Goal: Task Accomplishment & Management: Use online tool/utility

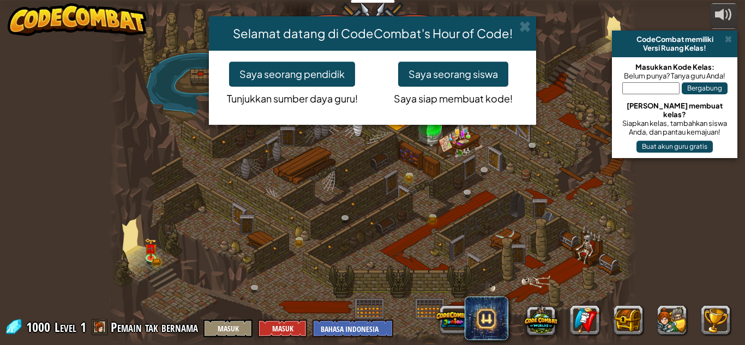
select select "id"
click at [520, 21] on span at bounding box center [524, 26] width 11 height 11
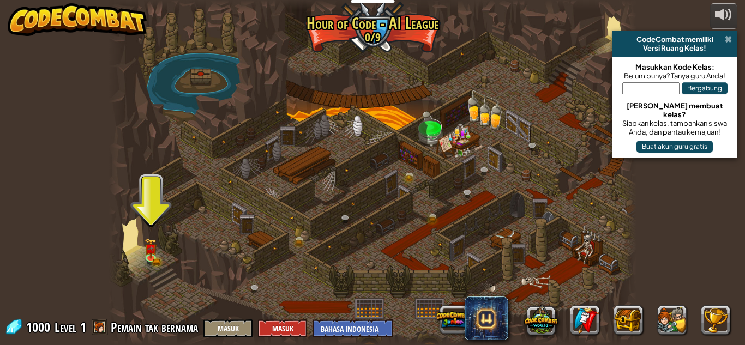
click at [727, 39] on span at bounding box center [728, 39] width 7 height 9
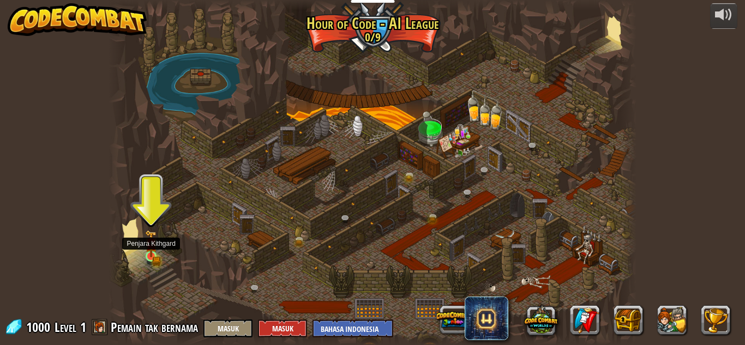
click at [149, 251] on img at bounding box center [151, 243] width 13 height 27
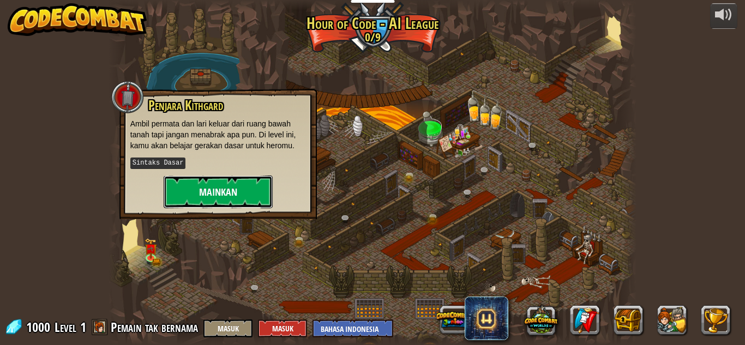
click at [227, 182] on button "Mainkan" at bounding box center [218, 192] width 109 height 33
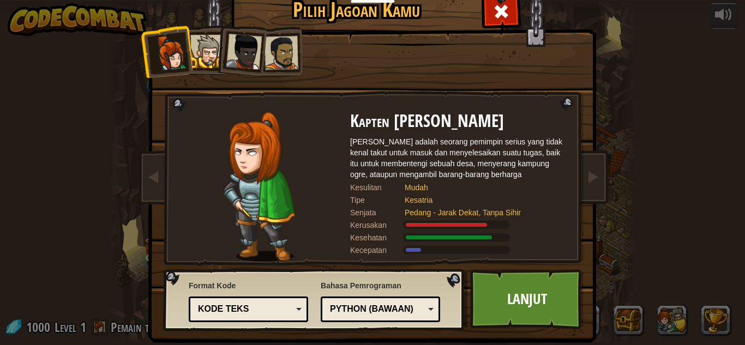
click at [204, 39] on div at bounding box center [206, 51] width 33 height 33
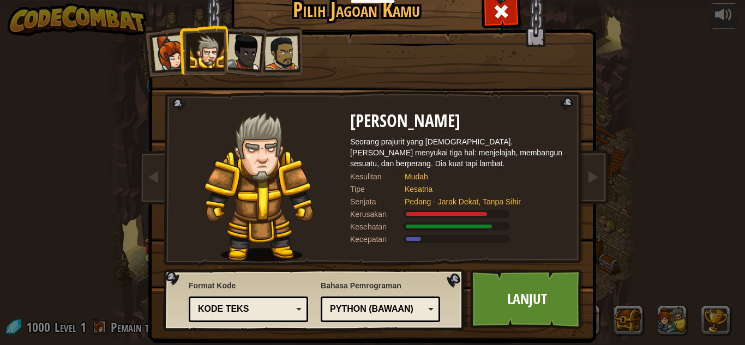
click at [273, 46] on div at bounding box center [281, 53] width 34 height 34
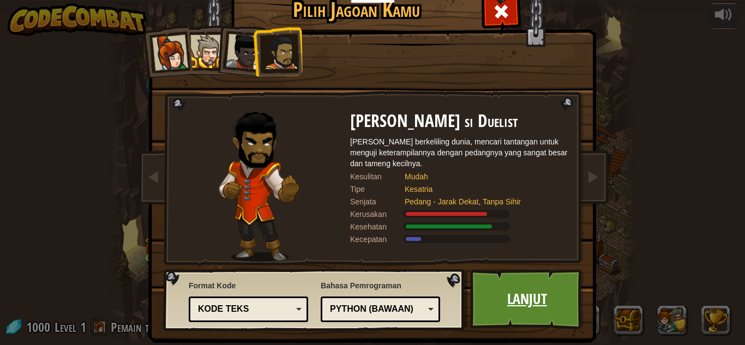
click at [523, 306] on link "Lanjut" at bounding box center [527, 299] width 114 height 60
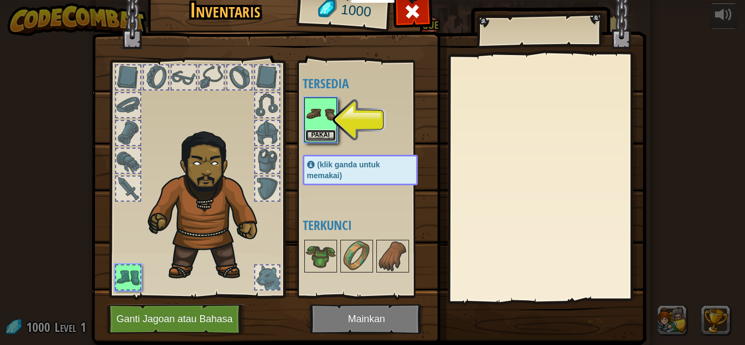
drag, startPoint x: 319, startPoint y: 131, endPoint x: 330, endPoint y: 139, distance: 13.3
click at [319, 134] on button "Pakai" at bounding box center [320, 135] width 31 height 11
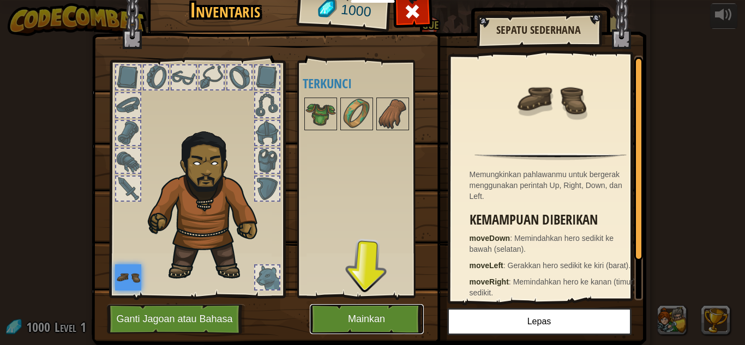
click at [388, 322] on button "Mainkan" at bounding box center [367, 319] width 114 height 30
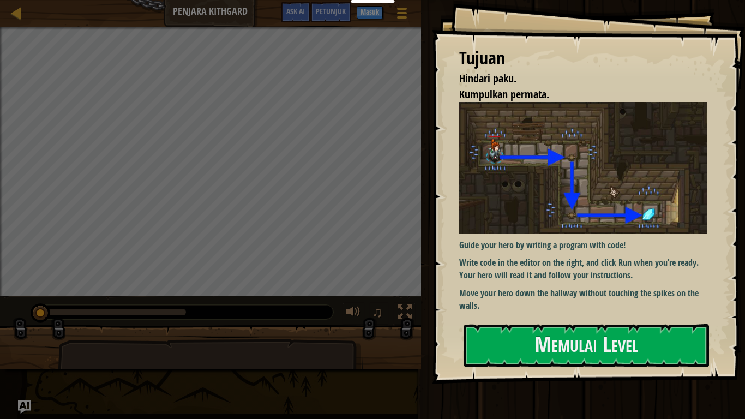
click at [523, 345] on div "Tujuan Hindari paku. Kumpulkan permata. Guide your hero by writing a program wi…" at bounding box center [588, 192] width 313 height 384
click at [523, 345] on button "Memulai Level" at bounding box center [586, 345] width 245 height 43
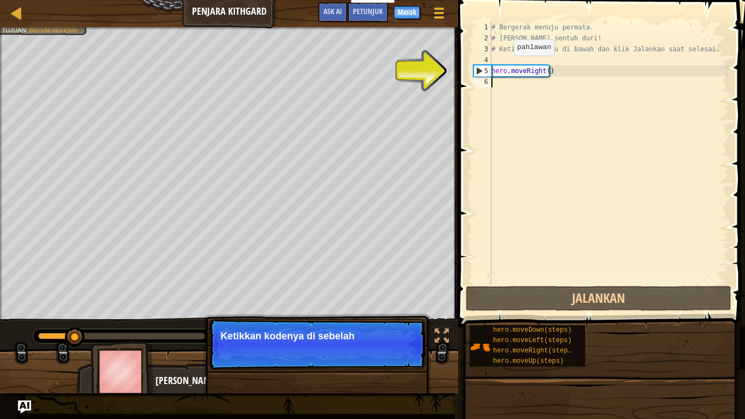
type textarea "h"
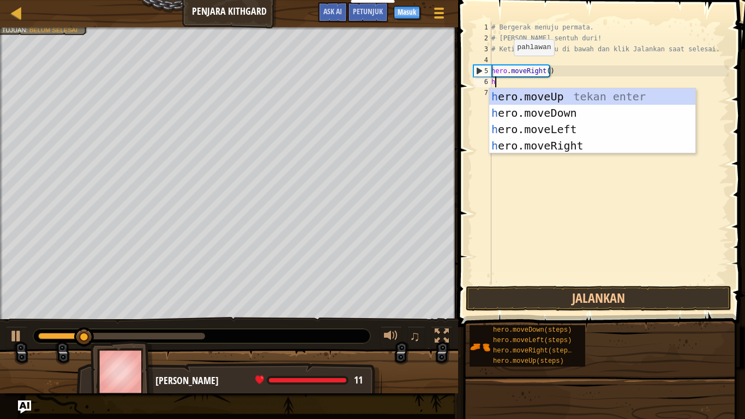
scroll to position [5, 0]
drag, startPoint x: 548, startPoint y: 110, endPoint x: 552, endPoint y: 116, distance: 6.4
click at [550, 111] on div "h ero.moveUp tekan enter h ero.moveDown tekan enter h ero.moveLeft tekan enter …" at bounding box center [592, 137] width 206 height 98
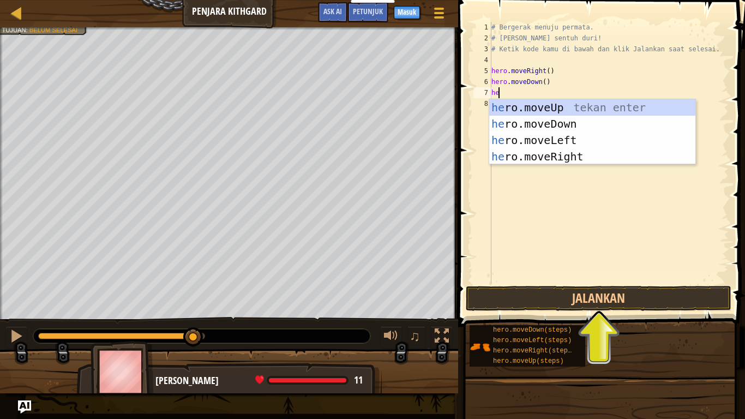
scroll to position [5, 1]
type textarea "hero"
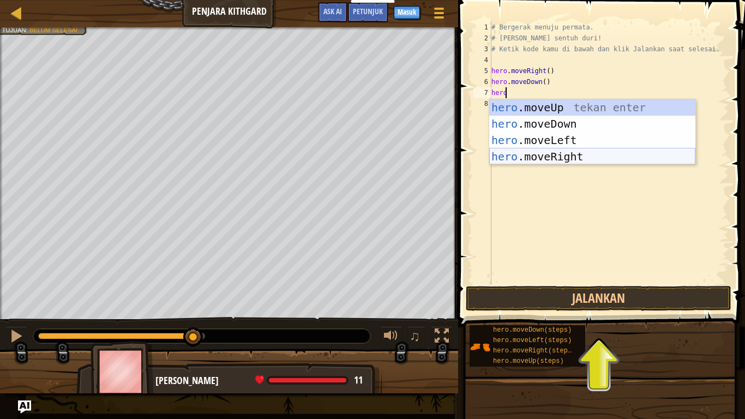
click at [545, 152] on div "hero .moveUp tekan enter hero .moveDown tekan enter hero .moveLeft tekan enter …" at bounding box center [592, 148] width 206 height 98
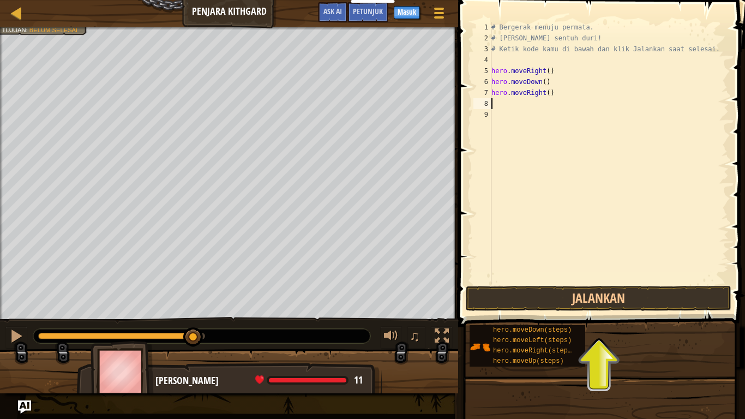
scroll to position [5, 0]
click at [611, 292] on button "Jalankan" at bounding box center [598, 298] width 265 height 25
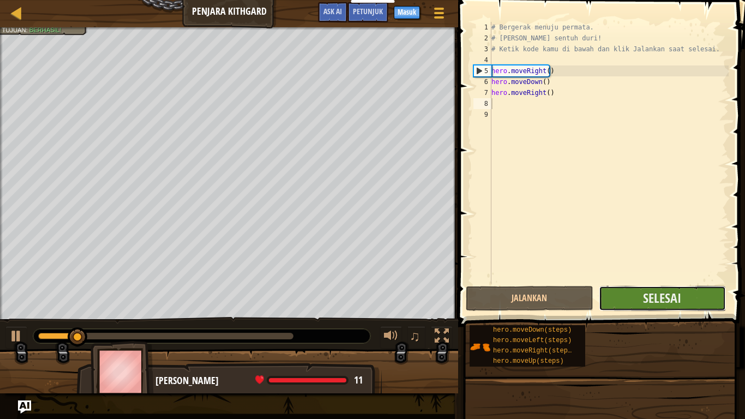
click at [624, 291] on button "Selesai" at bounding box center [662, 298] width 127 height 25
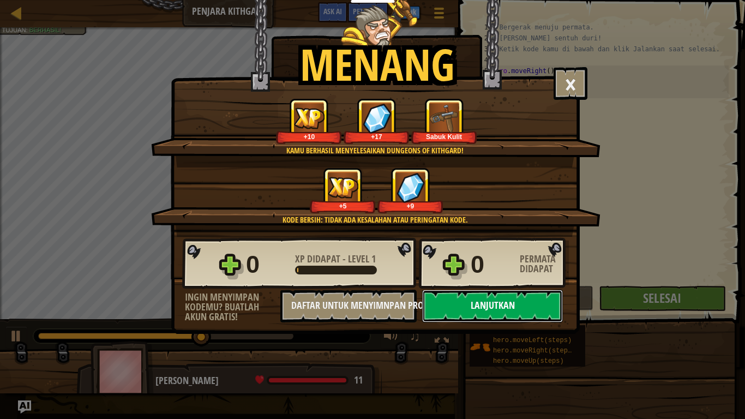
click at [529, 299] on button "Lanjutkan" at bounding box center [492, 305] width 141 height 33
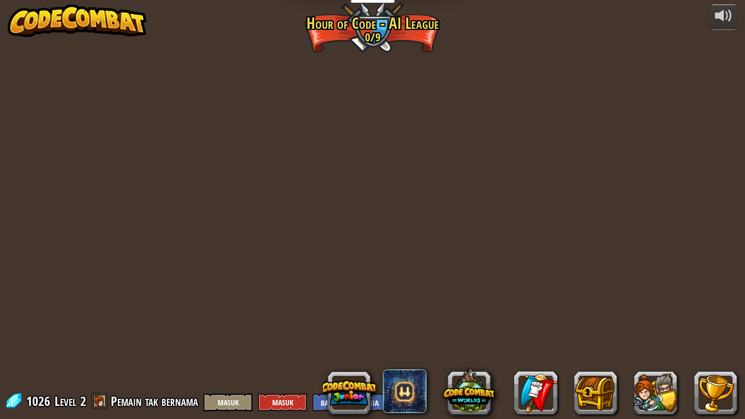
select select "id"
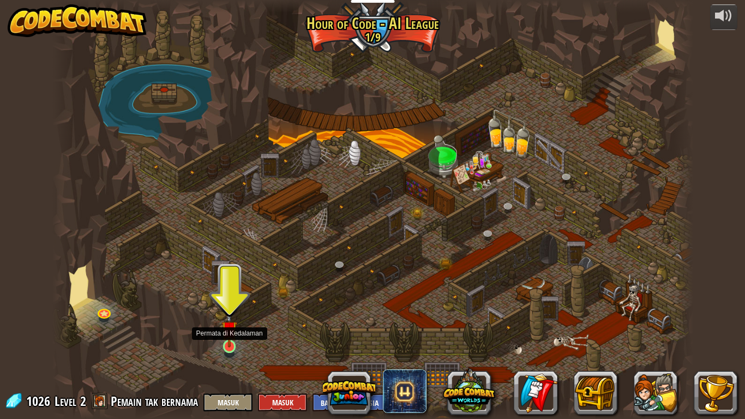
click at [228, 340] on img at bounding box center [229, 328] width 16 height 37
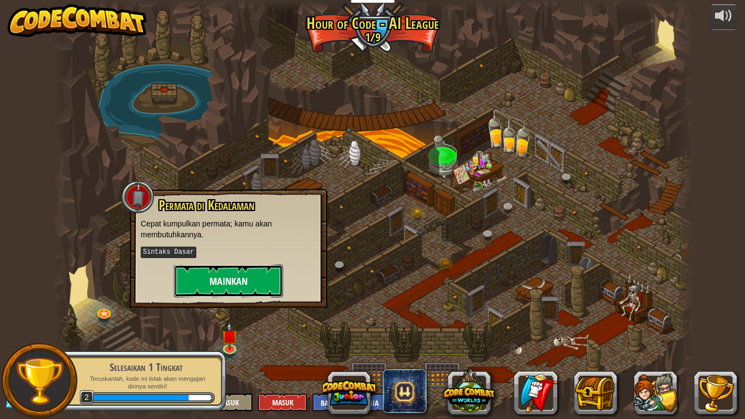
click at [259, 277] on button "Mainkan" at bounding box center [228, 280] width 109 height 33
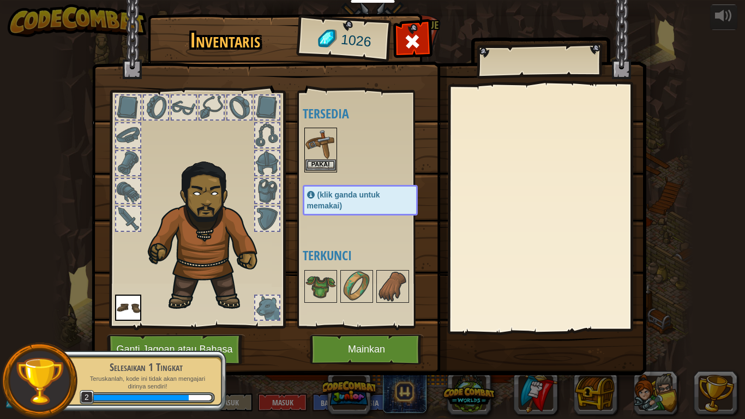
click at [315, 159] on img at bounding box center [320, 144] width 31 height 31
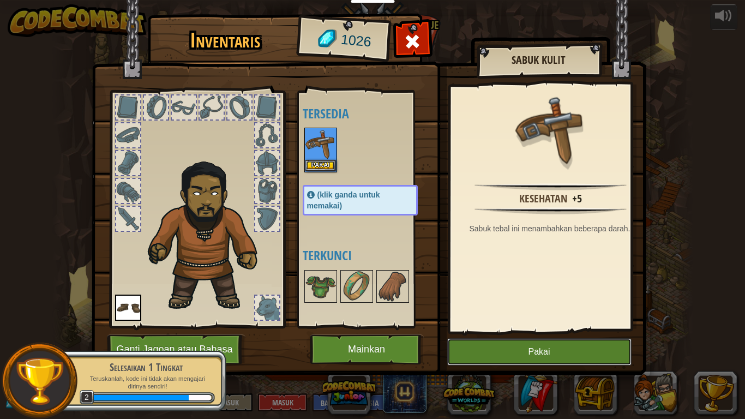
drag, startPoint x: 521, startPoint y: 353, endPoint x: 508, endPoint y: 353, distance: 13.6
click at [517, 345] on button "Pakai" at bounding box center [539, 351] width 184 height 27
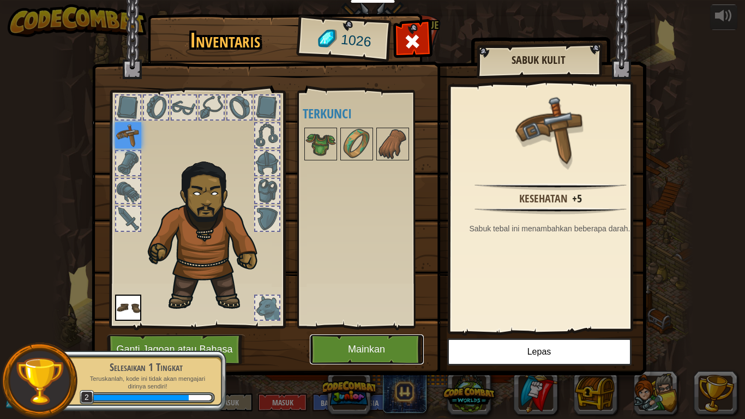
click at [400, 343] on button "Mainkan" at bounding box center [367, 349] width 114 height 30
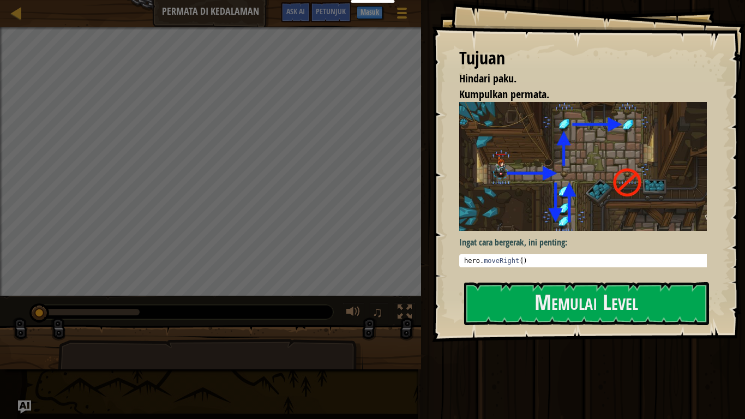
click at [522, 325] on div "[PERSON_NAME] paku. Kumpulkan permata. Ingat cara bergerak, ini penting: 1 hero…" at bounding box center [588, 171] width 313 height 342
click at [525, 294] on button "Memulai Level" at bounding box center [586, 303] width 245 height 43
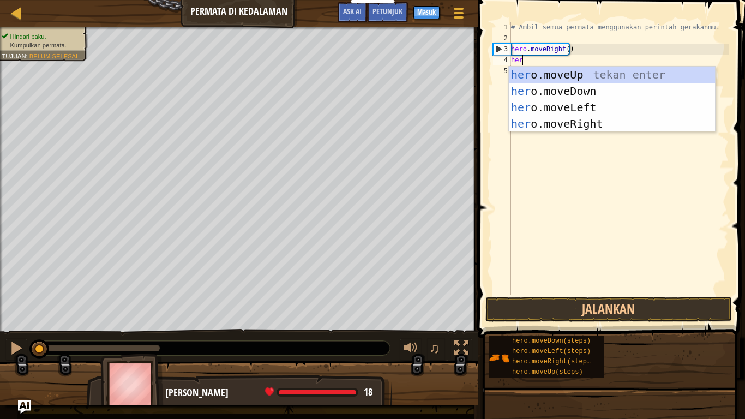
scroll to position [5, 1]
type textarea "hero"
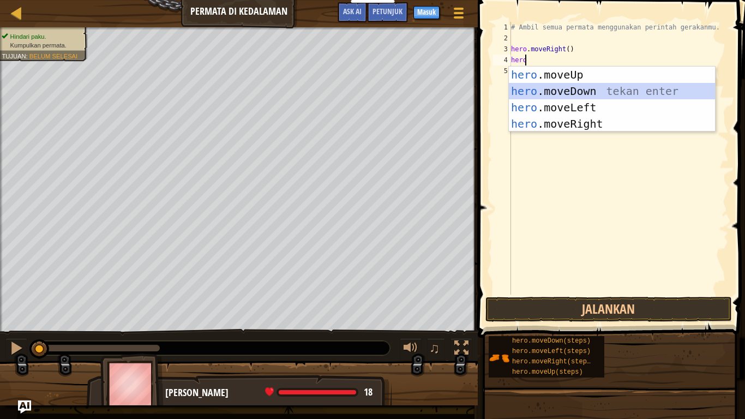
click at [590, 88] on div "hero .moveUp tekan enter hero .moveDown tekan enter hero .moveLeft tekan enter …" at bounding box center [612, 116] width 206 height 98
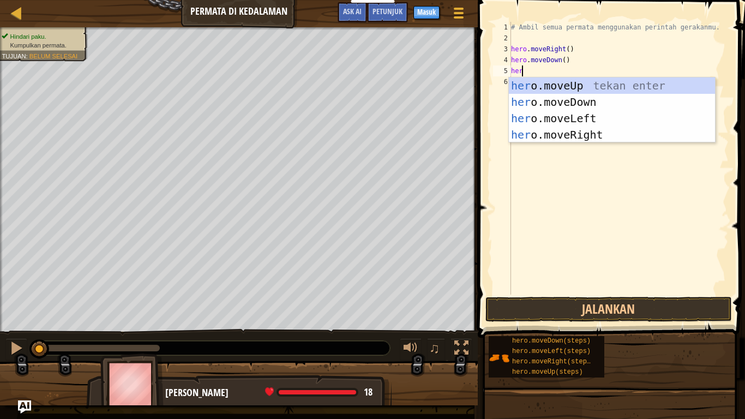
type textarea "hero"
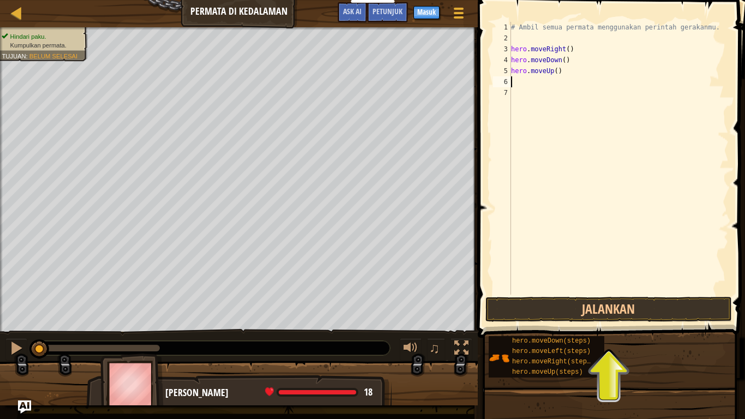
scroll to position [5, 0]
click at [552, 70] on div "# Ambil semua permata menggunakan perintah gerakanmu. hero . moveRight ( ) hero…" at bounding box center [619, 169] width 220 height 294
click at [554, 70] on div "# Ambil semua permata menggunakan perintah gerakanmu. hero . moveRight ( ) hero…" at bounding box center [619, 169] width 220 height 294
type textarea "hero.moveUp(2)"
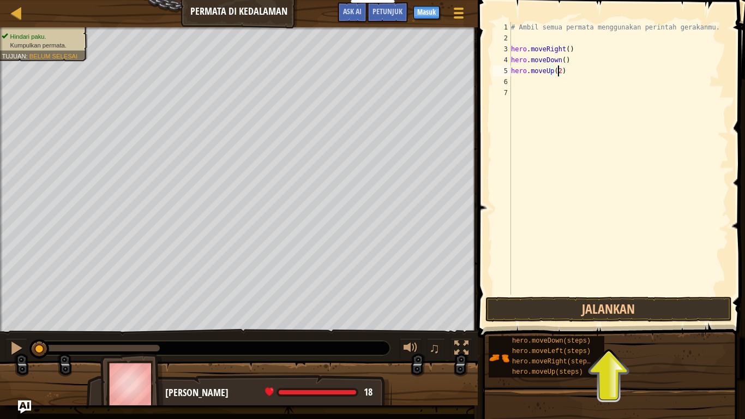
click at [511, 80] on div "# Ambil semua permata menggunakan perintah gerakanmu. hero . moveRight ( ) hero…" at bounding box center [619, 169] width 220 height 294
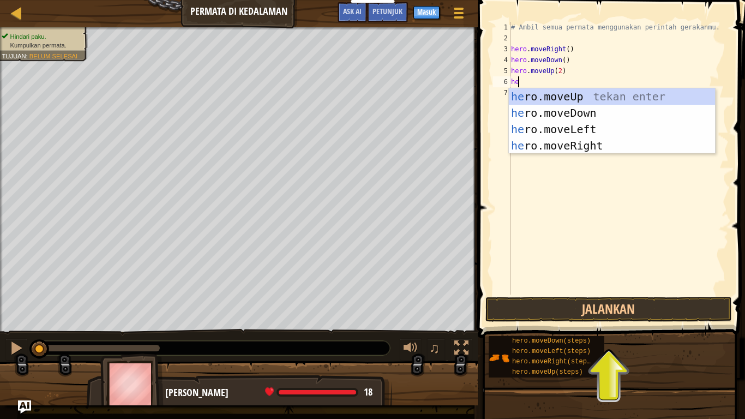
scroll to position [5, 1]
type textarea "hero"
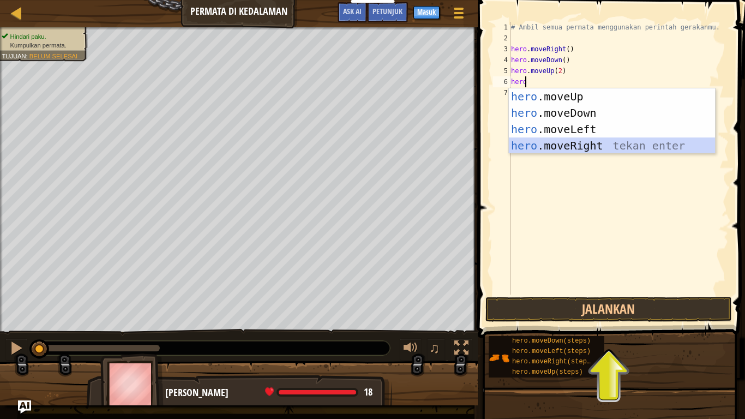
click at [564, 150] on div "hero .moveUp tekan enter hero .moveDown tekan enter hero .moveLeft tekan enter …" at bounding box center [612, 137] width 206 height 98
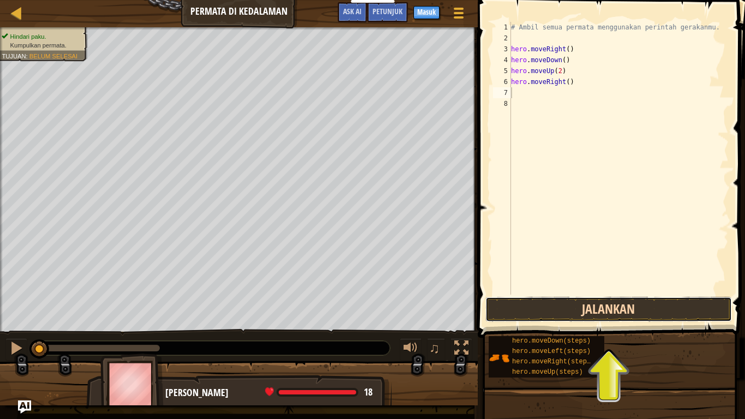
click at [566, 317] on button "Jalankan" at bounding box center [608, 309] width 246 height 25
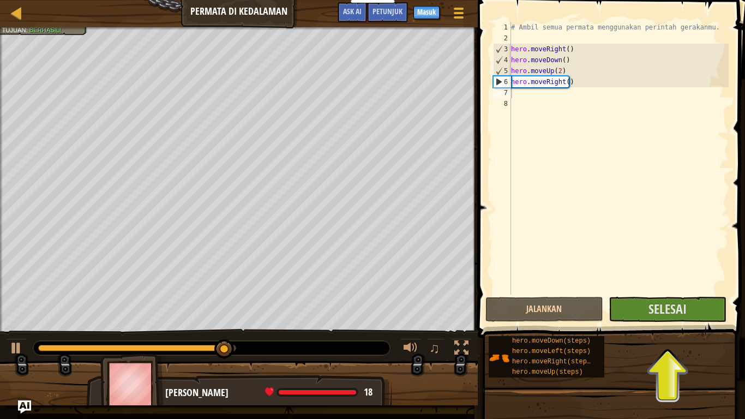
click at [641, 322] on span at bounding box center [612, 153] width 276 height 370
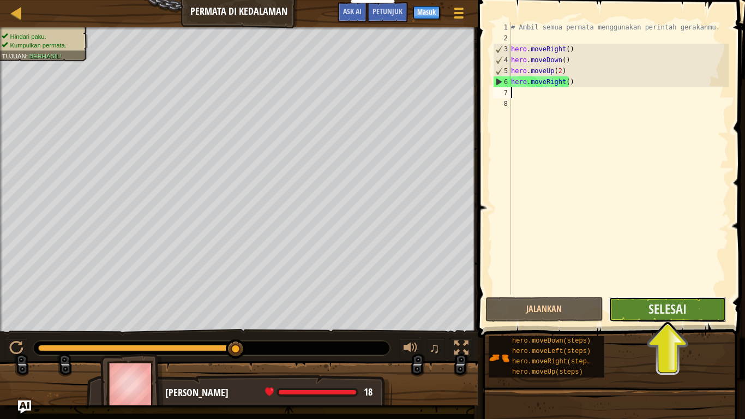
click at [632, 310] on button "Selesai" at bounding box center [667, 309] width 118 height 25
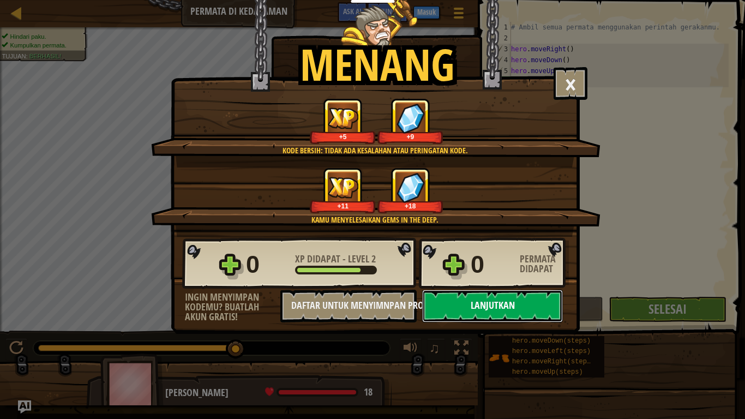
click at [487, 302] on button "Lanjutkan" at bounding box center [492, 305] width 141 height 33
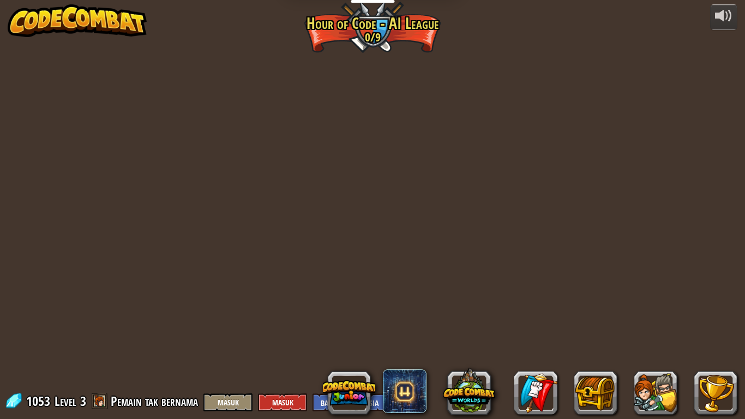
select select "id"
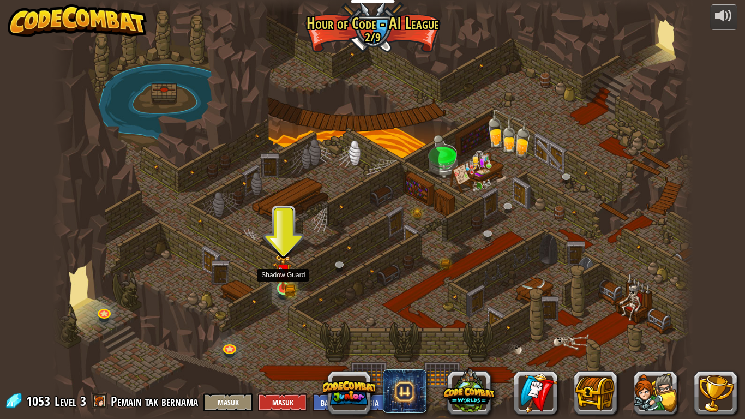
click at [276, 270] on img at bounding box center [283, 271] width 16 height 35
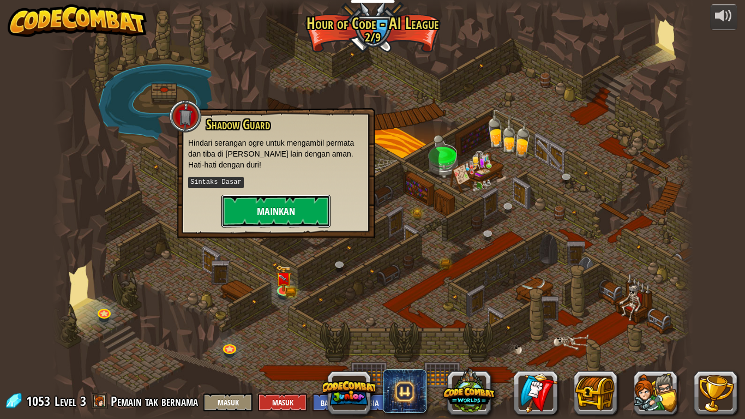
click at [304, 221] on button "Mainkan" at bounding box center [275, 211] width 109 height 33
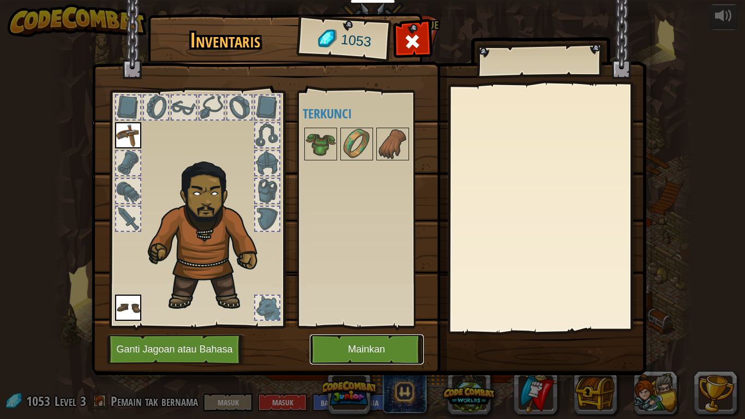
click at [360, 343] on button "Mainkan" at bounding box center [367, 349] width 114 height 30
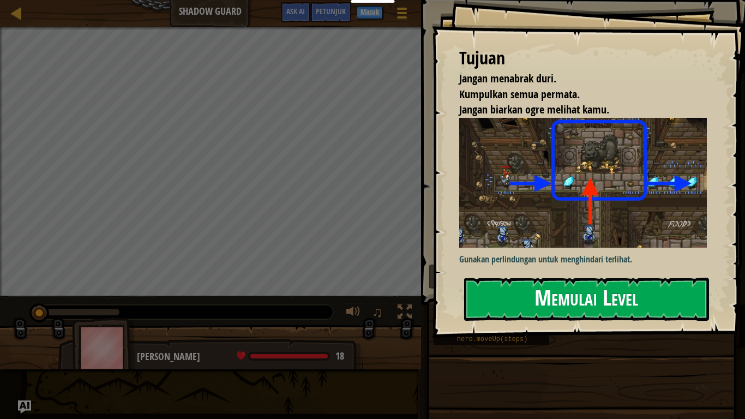
drag, startPoint x: 515, startPoint y: 304, endPoint x: 507, endPoint y: 315, distance: 12.9
click at [514, 304] on button "Memulai Level" at bounding box center [586, 298] width 245 height 43
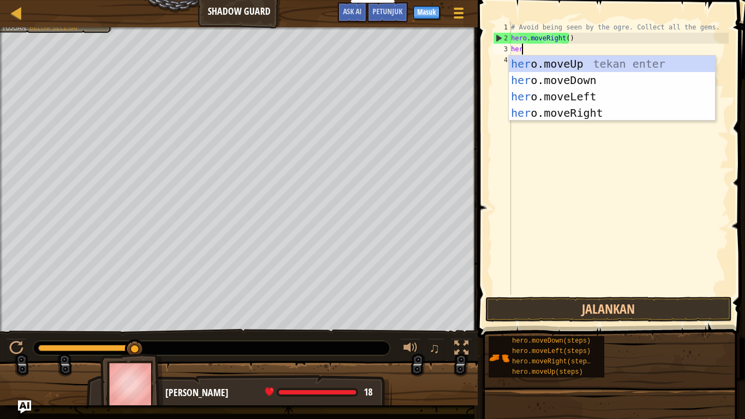
scroll to position [5, 1]
type textarea "hero"
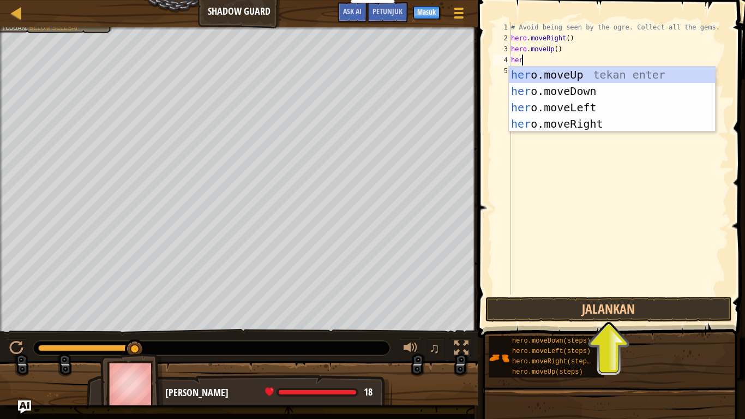
type textarea "hero"
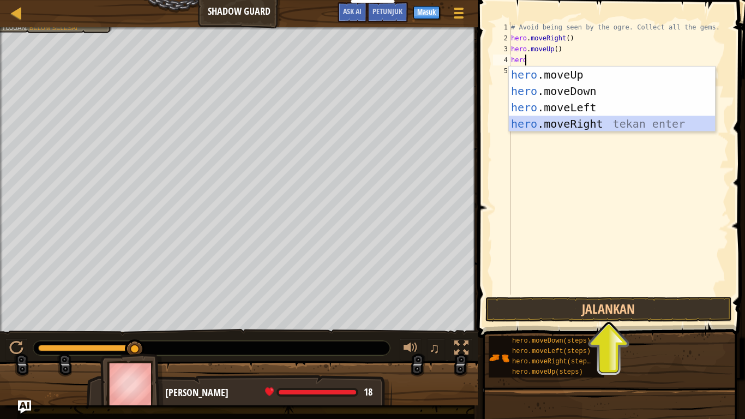
click at [589, 125] on div "hero .moveUp tekan enter hero .moveDown tekan enter hero .moveLeft tekan enter …" at bounding box center [612, 116] width 206 height 98
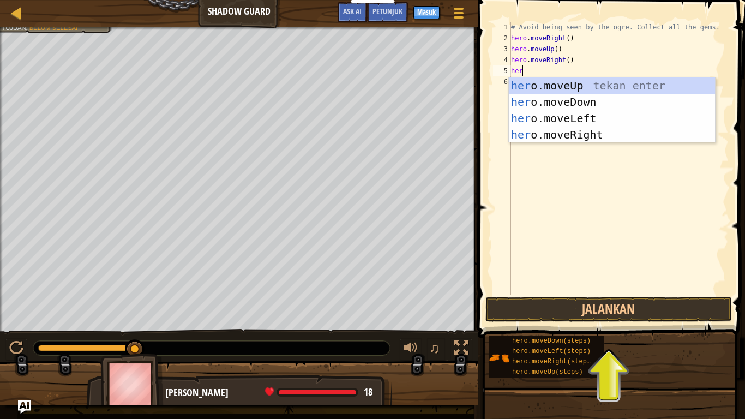
type textarea "hero"
click at [573, 99] on div "hero .moveUp tekan enter hero .moveDown tekan enter hero .moveLeft tekan enter …" at bounding box center [612, 126] width 206 height 98
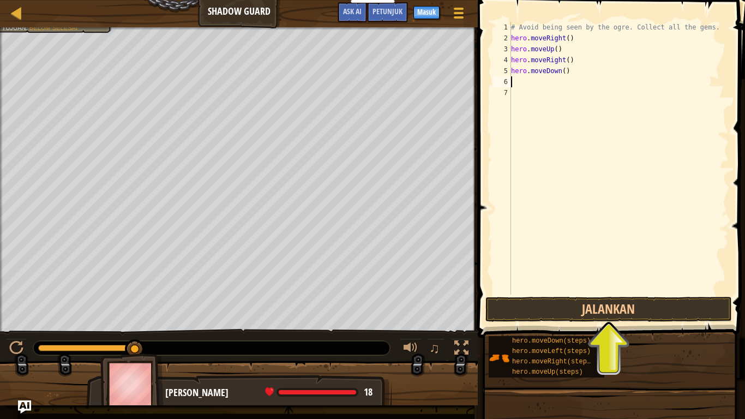
scroll to position [5, 0]
click at [517, 81] on div "# Avoid being seen by the ogre. Collect all the gems. hero . moveRight ( ) hero…" at bounding box center [619, 169] width 220 height 294
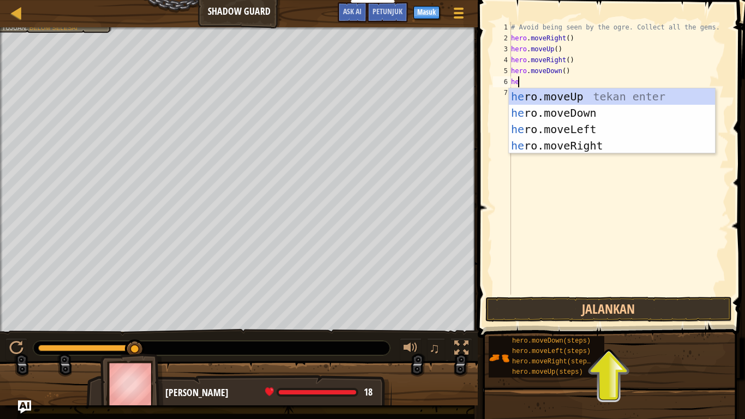
scroll to position [5, 1]
type textarea "hero"
click at [537, 144] on div "hero .moveUp tekan enter hero .moveDown tekan enter hero .moveLeft tekan enter …" at bounding box center [612, 137] width 206 height 98
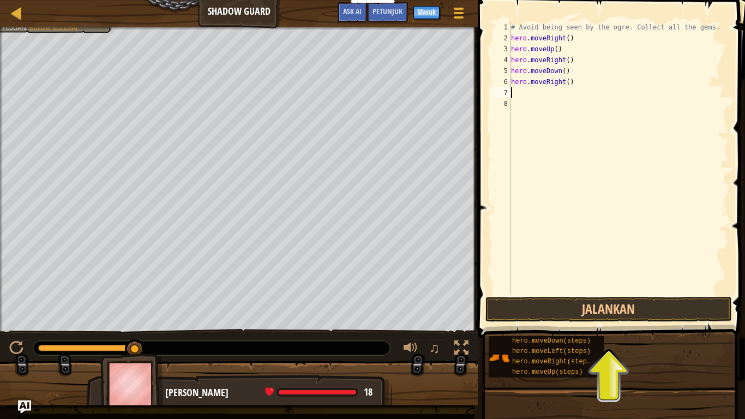
scroll to position [5, 0]
drag, startPoint x: 582, startPoint y: 311, endPoint x: 595, endPoint y: 312, distance: 13.1
click at [584, 310] on button "Jalankan" at bounding box center [608, 309] width 246 height 25
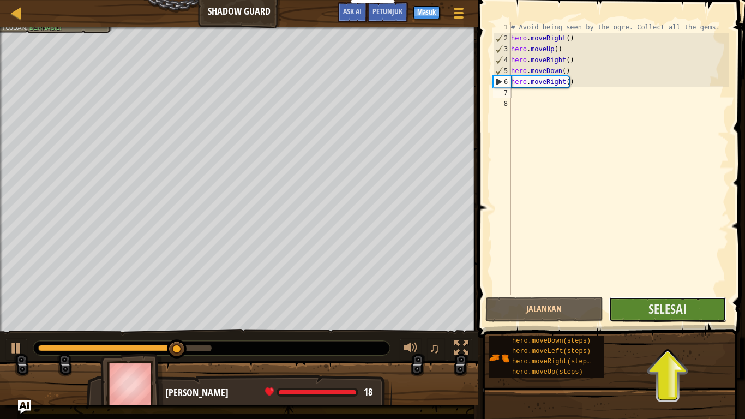
click at [637, 303] on button "Selesai" at bounding box center [667, 309] width 118 height 25
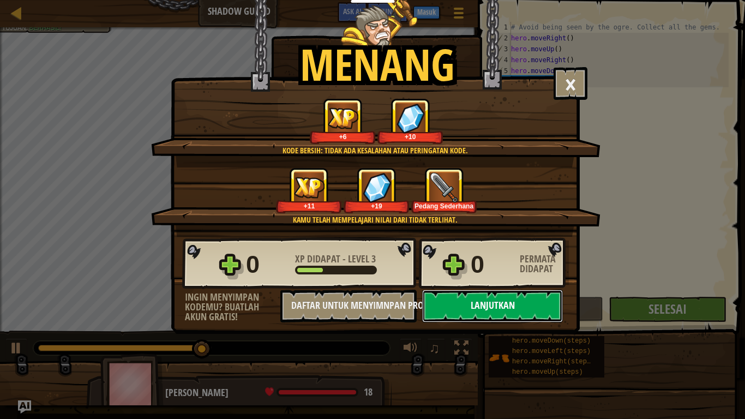
click at [509, 306] on button "Lanjutkan" at bounding box center [492, 305] width 141 height 33
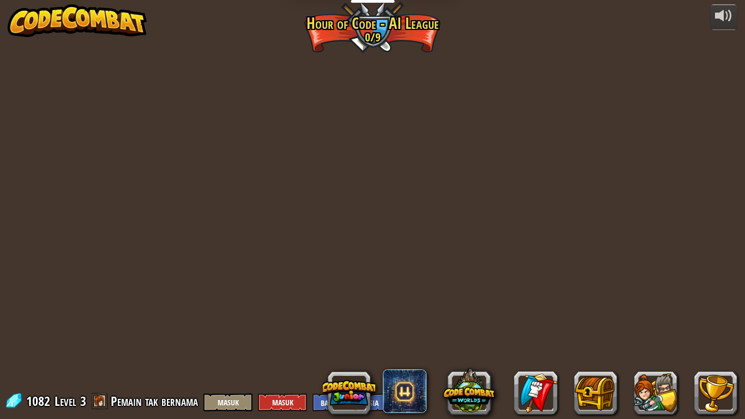
select select "id"
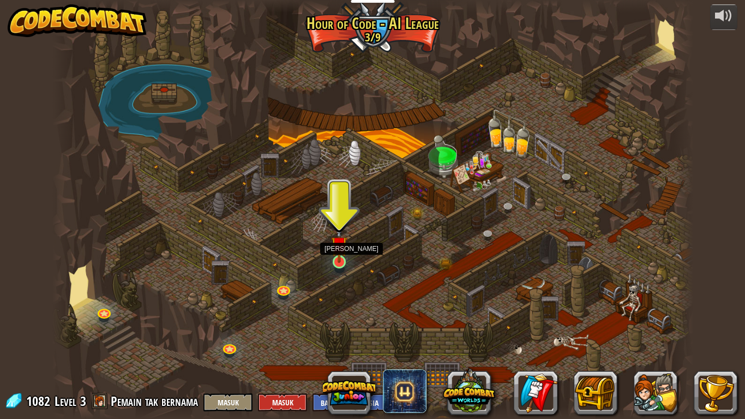
click at [341, 252] on img at bounding box center [339, 244] width 16 height 37
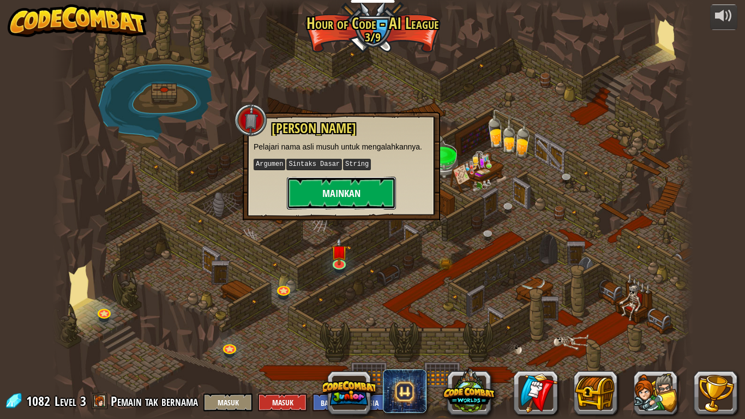
click at [351, 185] on button "Mainkan" at bounding box center [341, 193] width 109 height 33
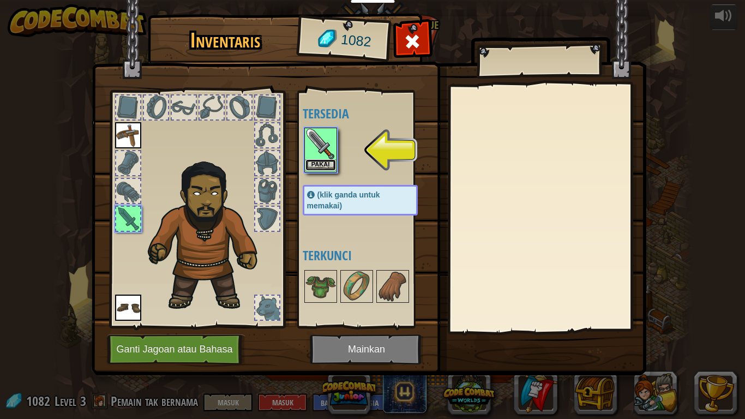
click at [328, 159] on button "Pakai" at bounding box center [320, 164] width 31 height 11
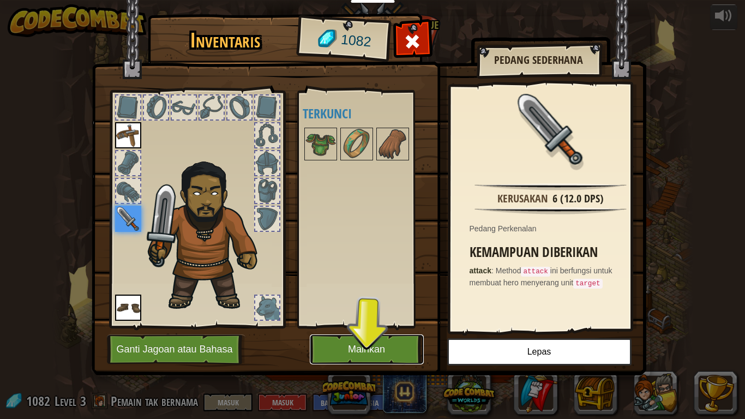
click at [355, 342] on button "Mainkan" at bounding box center [367, 349] width 114 height 30
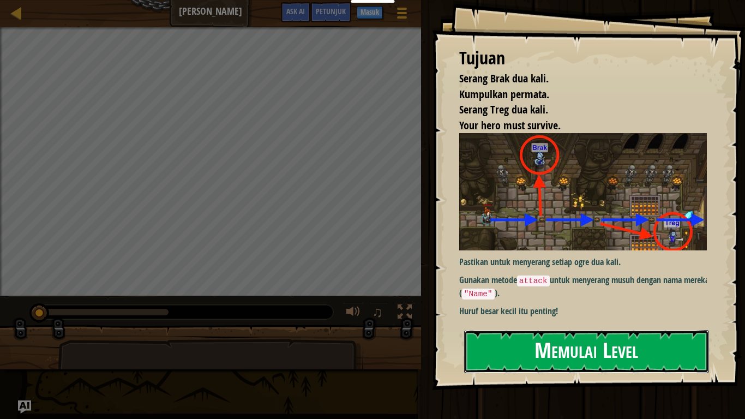
click at [619, 337] on button "Memulai Level" at bounding box center [586, 351] width 245 height 43
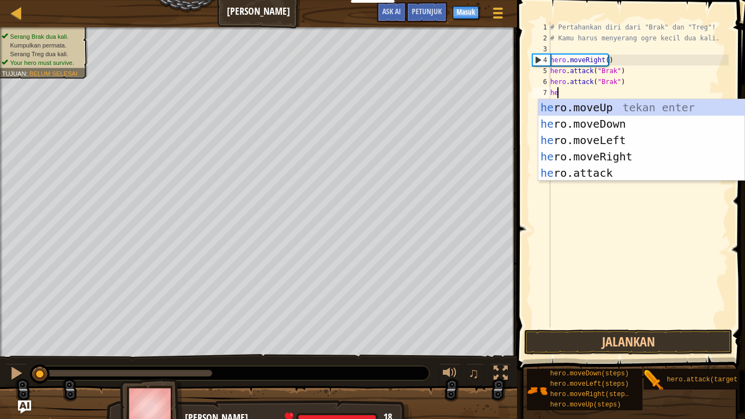
scroll to position [5, 1]
type textarea "hero"
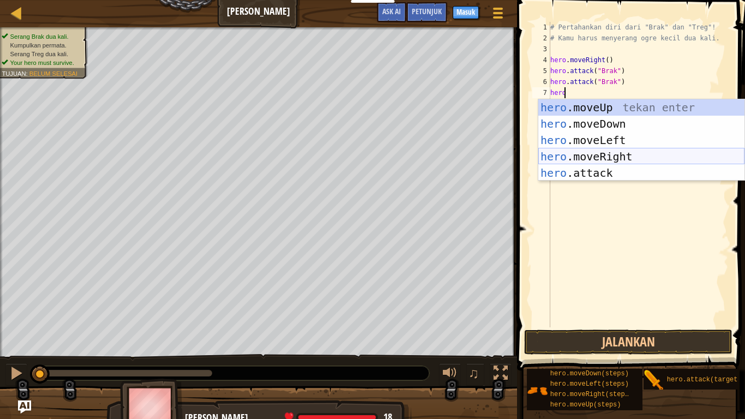
click at [569, 155] on div "hero .moveUp tekan enter hero .moveDown tekan enter hero .moveLeft tekan enter …" at bounding box center [641, 156] width 206 height 114
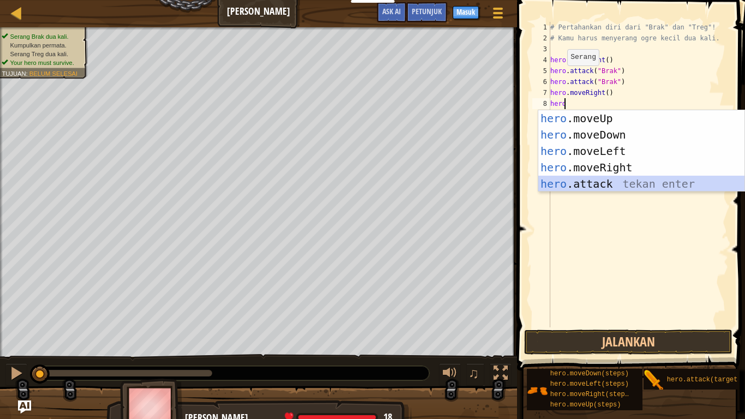
click at [612, 189] on div "hero .moveUp tekan enter hero .moveDown tekan enter hero .moveLeft tekan enter …" at bounding box center [641, 167] width 206 height 114
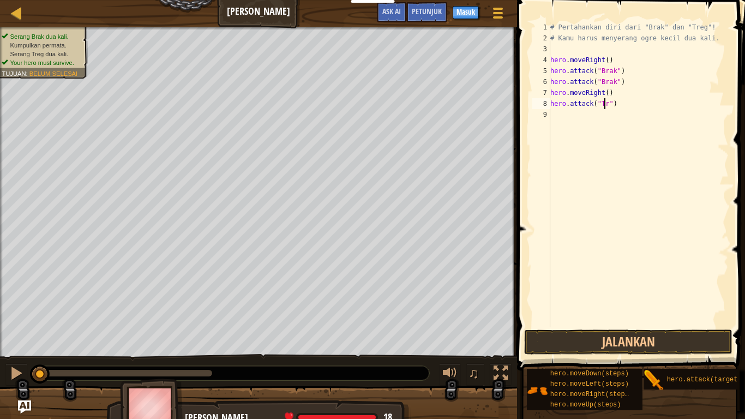
scroll to position [5, 5]
type textarea "hero.attack("Treg")"
click at [553, 114] on div "# Pertahankan diri dari "Brak" dan "Treg"! # Kamu harus menyerang ogre kecil du…" at bounding box center [638, 185] width 180 height 327
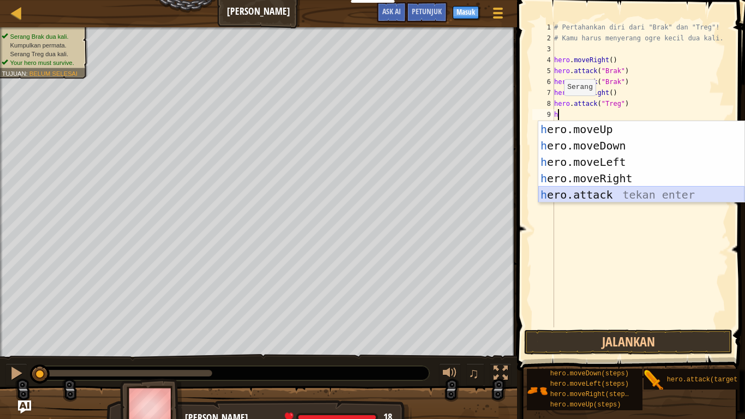
click at [557, 192] on div "h ero.moveUp tekan enter h ero.moveDown tekan enter h ero.moveLeft tekan enter …" at bounding box center [641, 178] width 206 height 114
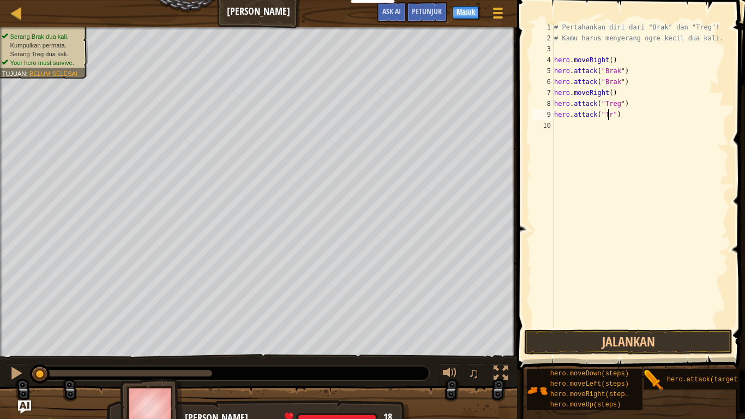
scroll to position [5, 5]
type textarea "hero.attack("Treg")"
click at [623, 331] on button "Jalankan" at bounding box center [628, 341] width 208 height 25
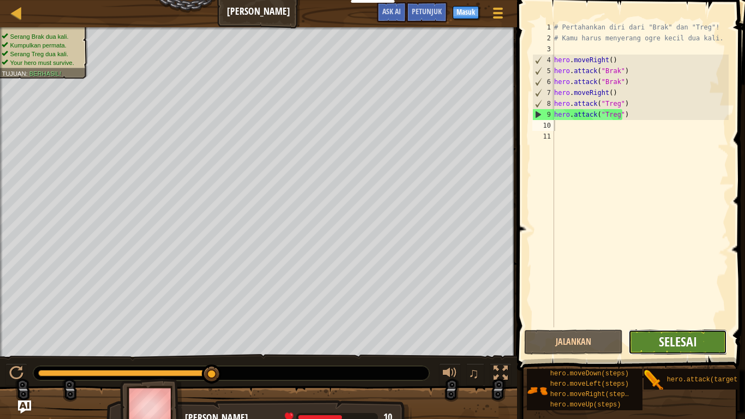
click at [665, 338] on span "Selesai" at bounding box center [678, 341] width 38 height 17
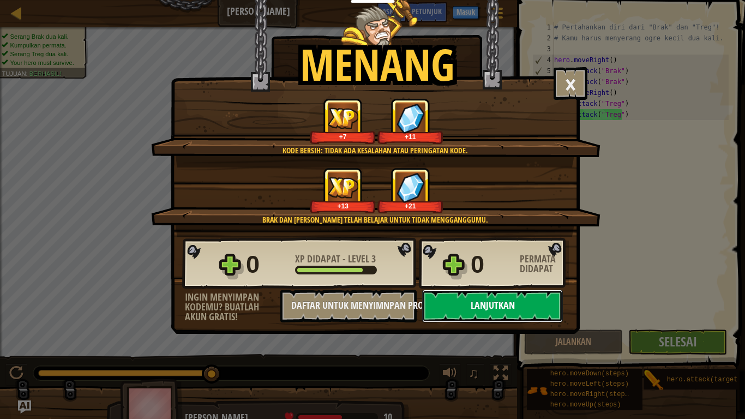
click at [532, 299] on button "Lanjutkan" at bounding box center [492, 305] width 141 height 33
select select "id"
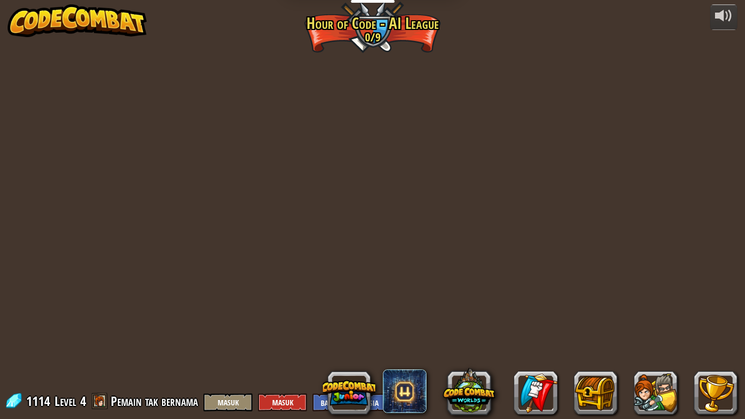
select select "id"
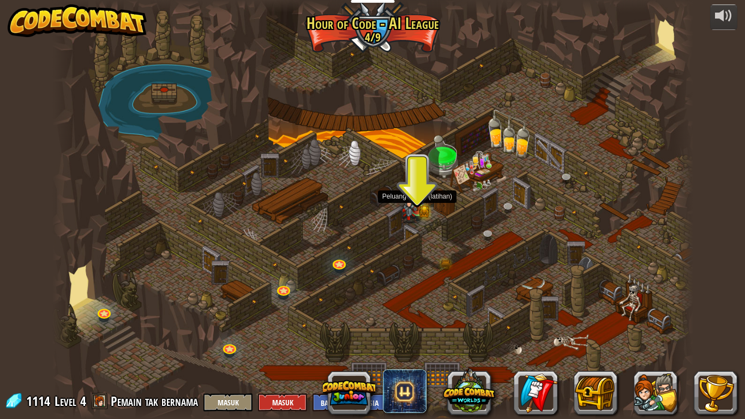
click at [417, 203] on img at bounding box center [409, 207] width 16 height 32
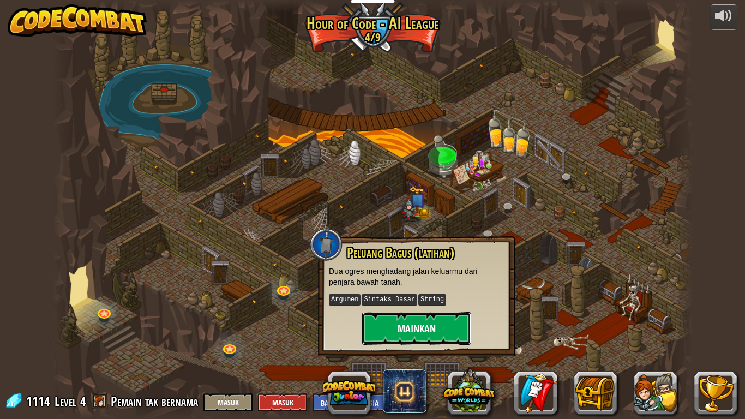
drag, startPoint x: 403, startPoint y: 330, endPoint x: 405, endPoint y: 321, distance: 9.4
click at [405, 321] on button "Mainkan" at bounding box center [416, 328] width 109 height 33
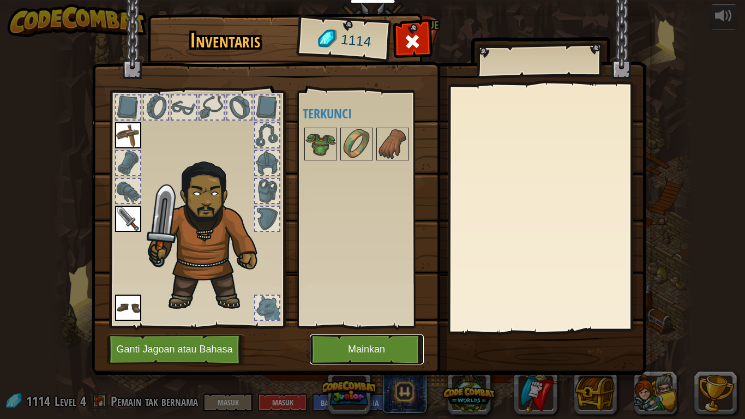
click at [345, 345] on button "Mainkan" at bounding box center [367, 349] width 114 height 30
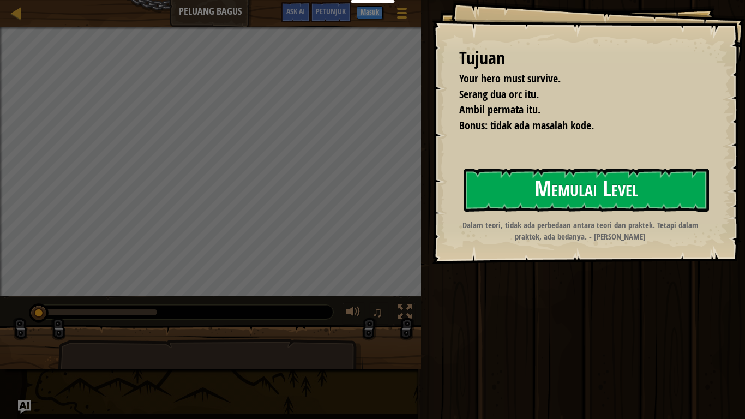
drag, startPoint x: 607, startPoint y: 196, endPoint x: 613, endPoint y: 204, distance: 10.1
click at [608, 195] on button "Memulai Level" at bounding box center [586, 189] width 245 height 43
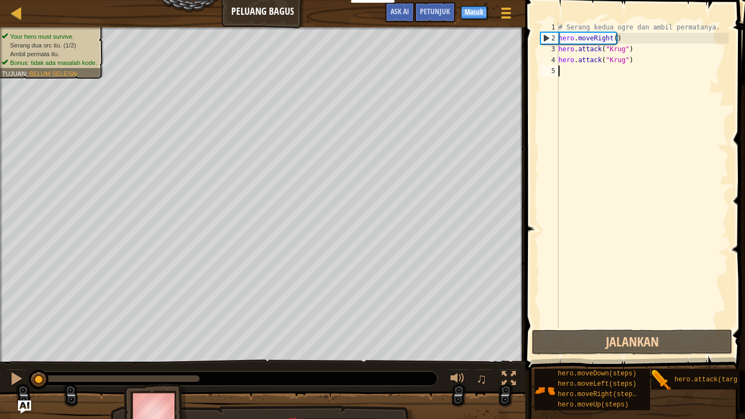
click at [565, 69] on div "# Serang kedua ogre dan ambil permatanya. hero . moveRight ( ) hero . attack ( …" at bounding box center [642, 185] width 172 height 327
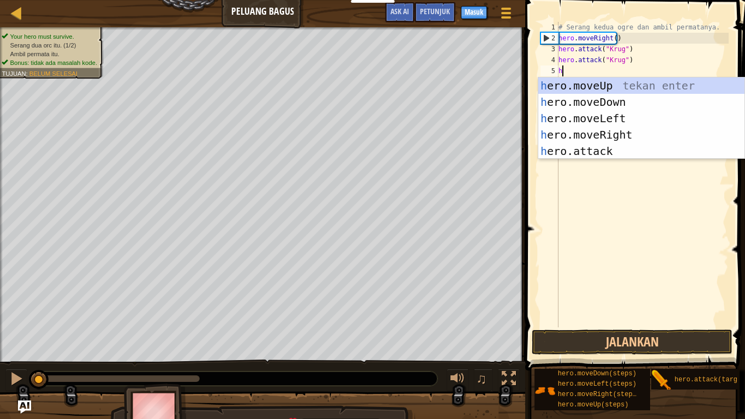
scroll to position [5, 0]
type textarea "hero"
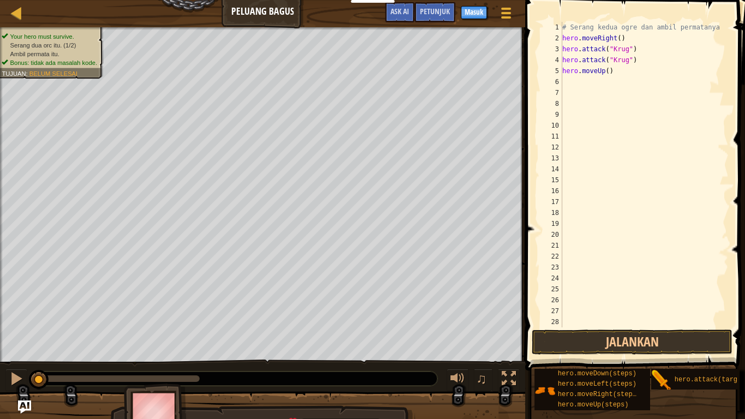
click at [565, 79] on div "# Serang kedua ogre dan ambil permatanya. hero . moveRight ( ) hero . attack ( …" at bounding box center [640, 185] width 160 height 327
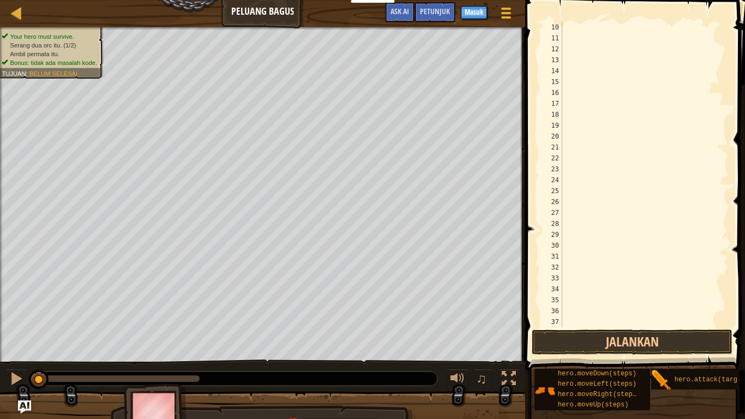
click at [564, 319] on div at bounding box center [640, 185] width 160 height 327
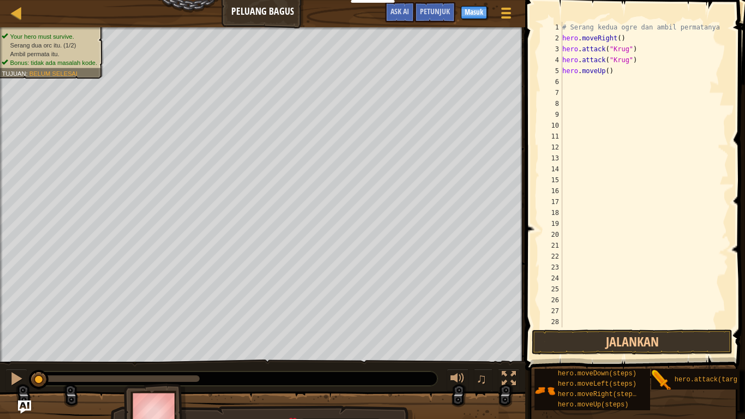
click at [563, 85] on div "# Serang kedua ogre dan ambil permatanya. hero . moveRight ( ) hero . attack ( …" at bounding box center [640, 185] width 160 height 327
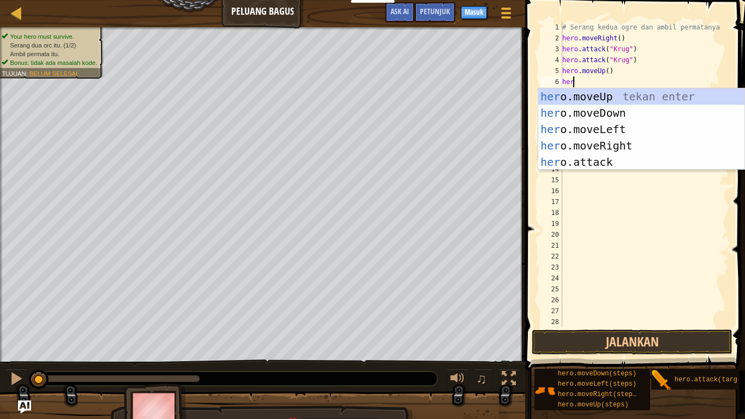
scroll to position [5, 1]
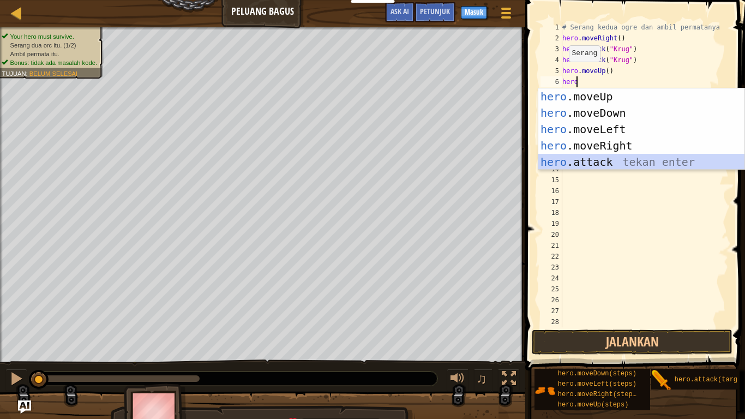
click at [561, 165] on div "hero .moveUp tekan enter hero .moveDown tekan enter hero .moveLeft tekan enter …" at bounding box center [641, 145] width 206 height 114
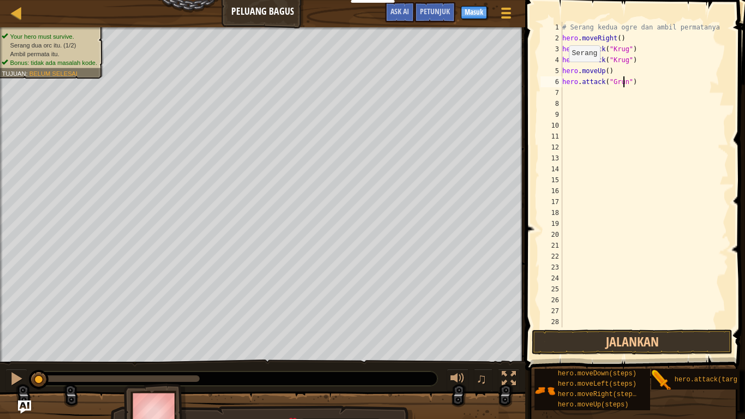
scroll to position [5, 5]
click at [621, 81] on div "# Serang kedua ogre dan ambil permatanya. hero . moveRight ( ) hero . attack ( …" at bounding box center [640, 185] width 160 height 327
type textarea "hero.attack("Grump")"
click at [567, 90] on div "# Serang kedua ogre dan ambil permatanya. hero . moveRight ( ) hero . attack ( …" at bounding box center [640, 185] width 160 height 327
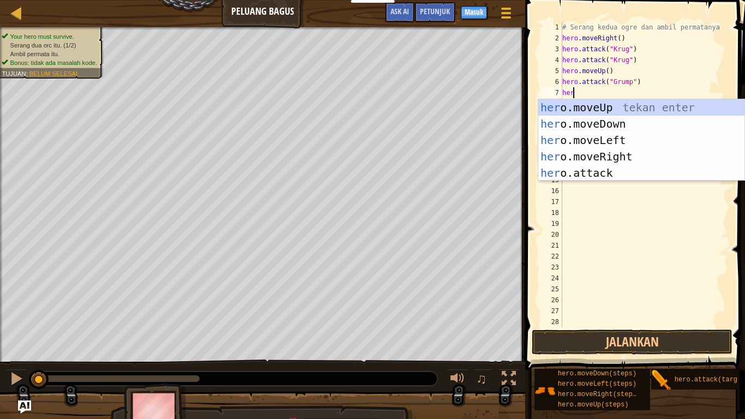
scroll to position [5, 1]
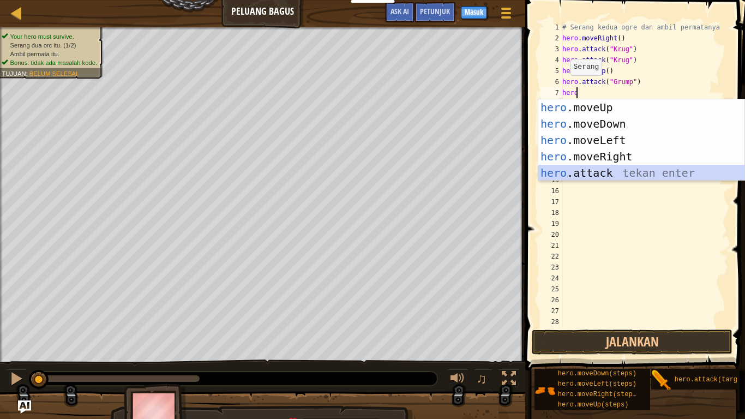
click at [583, 174] on div "hero .moveUp tekan enter hero .moveDown tekan enter hero .moveLeft tekan enter …" at bounding box center [641, 156] width 206 height 114
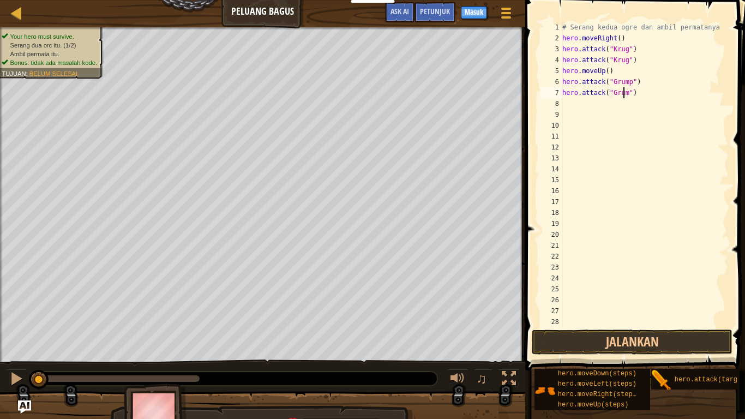
scroll to position [5, 5]
type textarea "hero.attack("Grump")"
click at [564, 99] on div "# Serang kedua ogre dan ambil permatanya. hero . moveRight ( ) hero . attack ( …" at bounding box center [640, 185] width 160 height 327
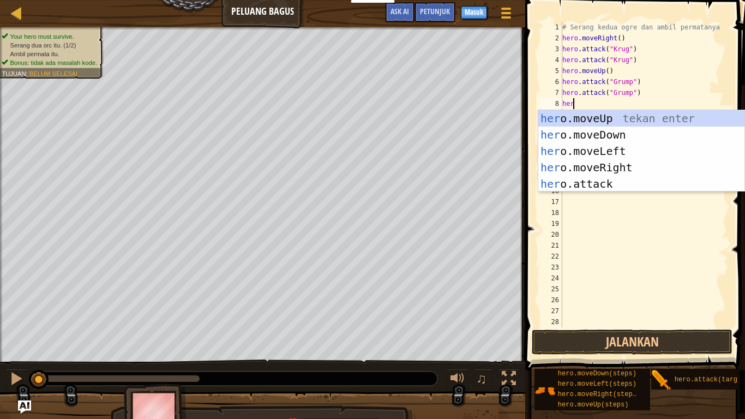
type textarea "hero"
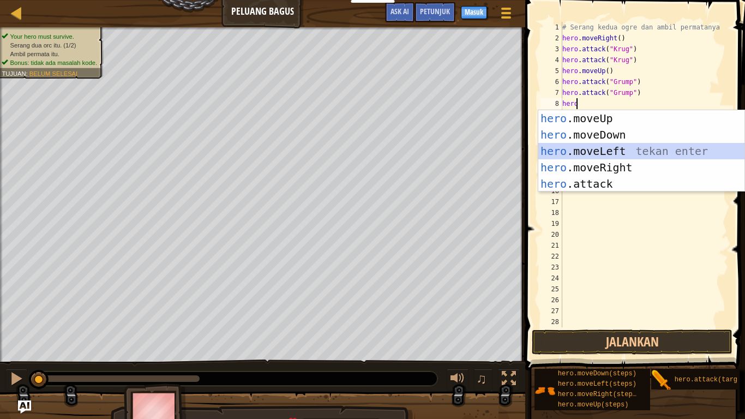
click at [606, 147] on div "hero .moveUp tekan enter hero .moveDown tekan enter hero .moveLeft tekan enter …" at bounding box center [641, 167] width 206 height 114
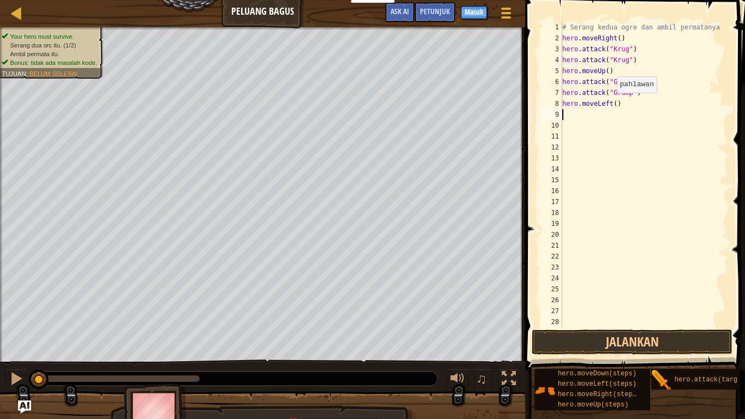
click at [611, 104] on div "# Serang kedua ogre dan ambil permatanya. hero . moveRight ( ) hero . attack ( …" at bounding box center [640, 185] width 160 height 327
click at [614, 337] on button "Jalankan" at bounding box center [632, 341] width 201 height 25
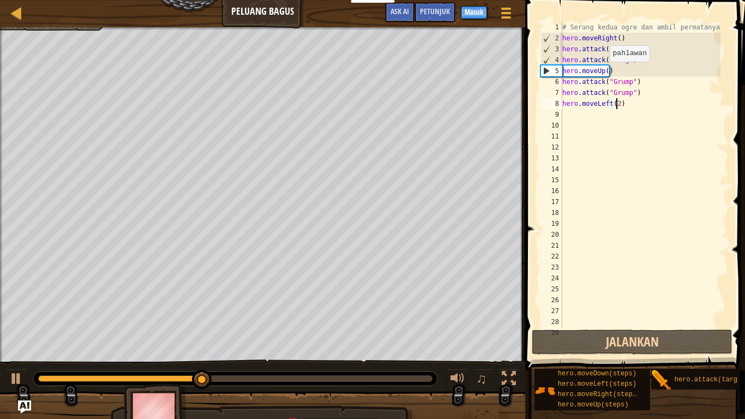
click at [604, 73] on div "# Serang kedua ogre dan ambil permatanya. hero . moveRight ( ) hero . attack ( …" at bounding box center [640, 185] width 160 height 327
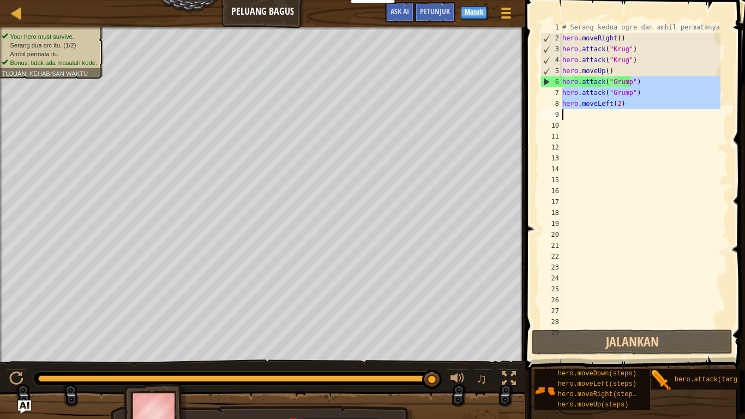
drag, startPoint x: 621, startPoint y: 65, endPoint x: 660, endPoint y: 59, distance: 39.6
click at [612, 106] on div "# Serang kedua ogre dan ambil permatanya. hero . moveRight ( ) hero . attack ( …" at bounding box center [640, 185] width 160 height 327
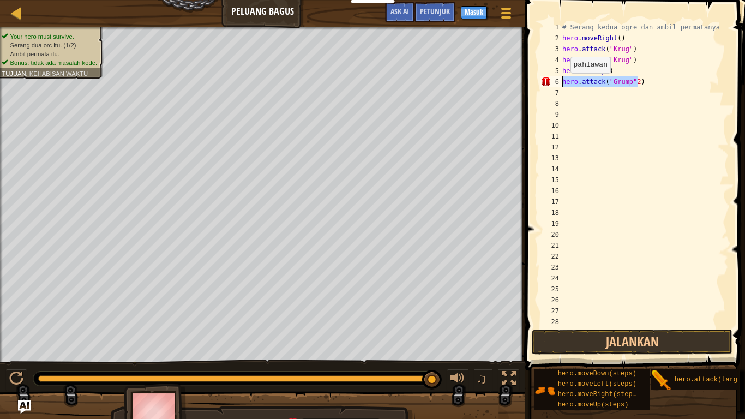
drag, startPoint x: 649, startPoint y: 83, endPoint x: 551, endPoint y: 88, distance: 97.7
click at [553, 89] on div "hero.attack("Grump"2) 1 2 3 4 5 6 7 8 9 10 11 12 13 14 15 16 17 18 19 20 21 22 …" at bounding box center [633, 174] width 190 height 305
type textarea "h"
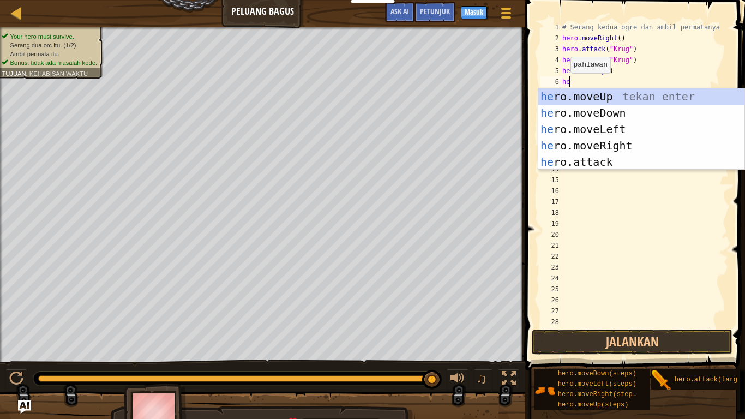
type textarea "her"
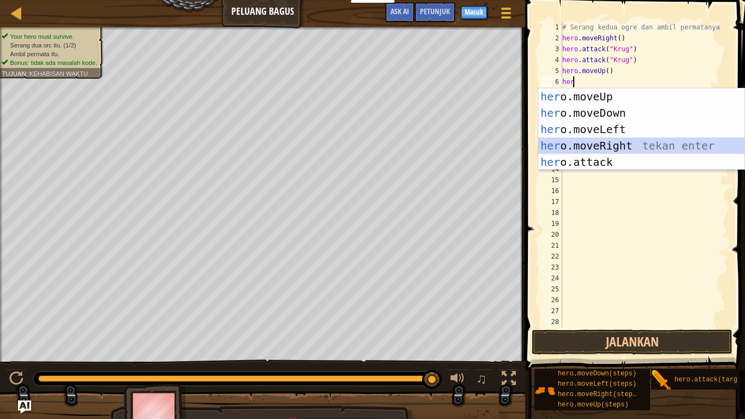
drag, startPoint x: 579, startPoint y: 146, endPoint x: 573, endPoint y: 150, distance: 7.4
click at [577, 147] on div "her o.moveUp tekan enter her o.moveDown tekan enter her o.moveLeft tekan enter …" at bounding box center [641, 145] width 206 height 114
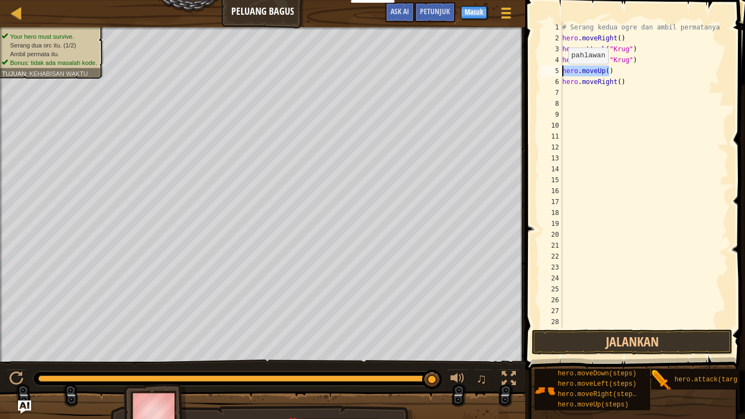
drag, startPoint x: 608, startPoint y: 70, endPoint x: 531, endPoint y: 74, distance: 77.0
click at [533, 74] on div "1 2 3 4 5 6 7 8 9 10 11 12 13 14 15 16 17 18 19 20 21 22 23 24 25 26 27 28 29 #…" at bounding box center [633, 206] width 223 height 402
type textarea "hero.moveUp()"
click at [506, 86] on div "Peta Peluang Bagus Menu Permainan Selesai Masuk Petunjuk Ask AI 1 ההההההההההההה…" at bounding box center [372, 209] width 745 height 419
type textarea "hero.moveRight()"
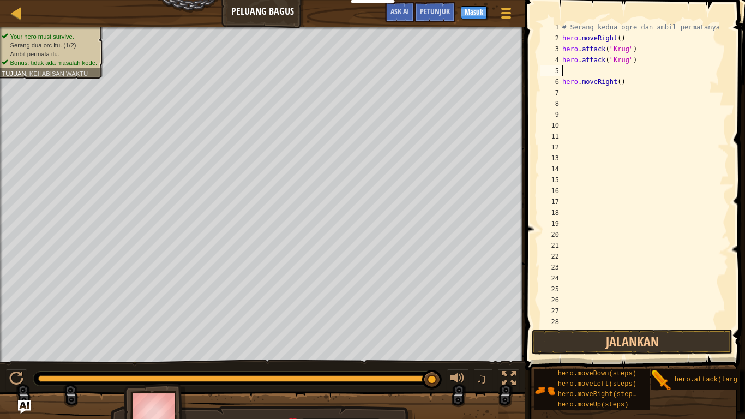
click at [566, 68] on div "# Serang kedua ogre dan ambil permatanya. hero . moveRight ( ) hero . attack ( …" at bounding box center [640, 185] width 160 height 327
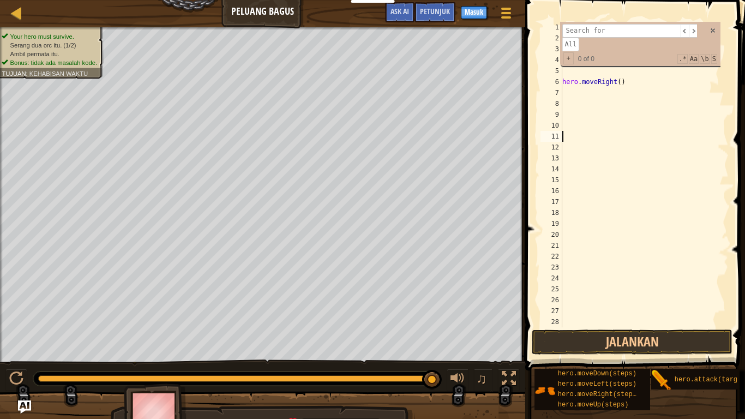
drag, startPoint x: 645, startPoint y: 133, endPoint x: 606, endPoint y: 91, distance: 57.1
click at [633, 123] on div "# Serang kedua ogre dan ambil permatanya. hero . moveRight ( ) hero . attack ( …" at bounding box center [640, 185] width 160 height 327
drag, startPoint x: 641, startPoint y: 111, endPoint x: 638, endPoint y: 85, distance: 26.3
click at [641, 98] on div "# Serang kedua ogre dan ambil permatanya. hero . moveRight ( ) hero . attack ( …" at bounding box center [640, 185] width 160 height 327
drag, startPoint x: 629, startPoint y: 82, endPoint x: 529, endPoint y: 86, distance: 99.8
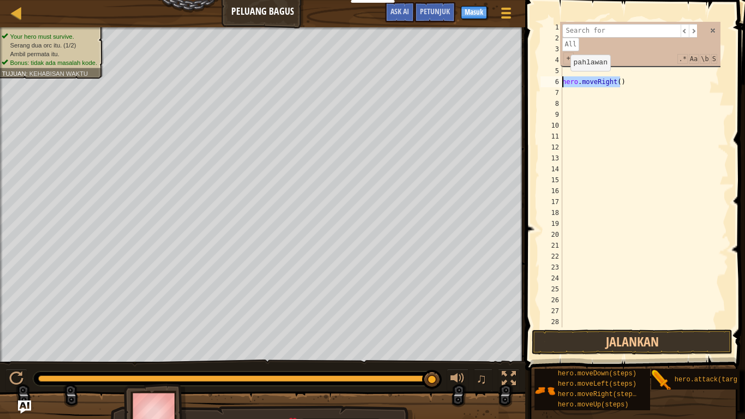
click at [529, 86] on div "1 2 3 4 5 6 7 8 9 10 11 12 13 14 15 16 17 18 19 20 21 22 23 24 25 26 27 28 29 #…" at bounding box center [633, 206] width 223 height 402
type textarea "hero.moveRight()"
click at [711, 32] on span at bounding box center [713, 31] width 8 height 8
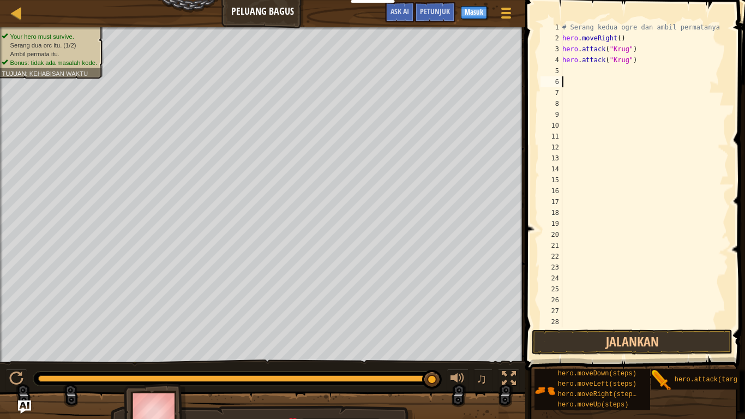
click at [570, 71] on div "# Serang kedua ogre dan ambil permatanya. hero . moveRight ( ) hero . attack ( …" at bounding box center [640, 185] width 160 height 327
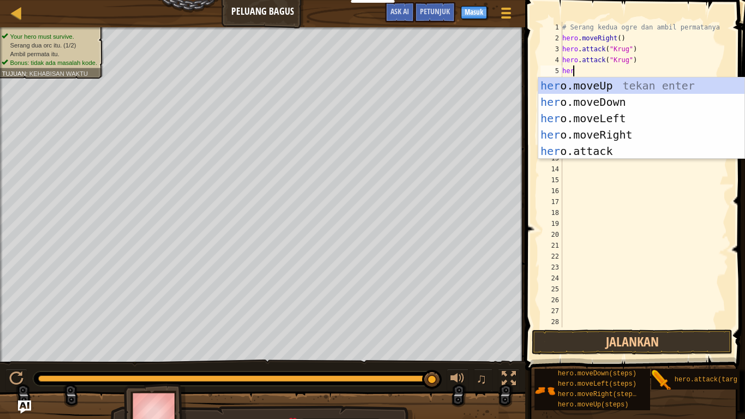
type textarea "hero"
click at [606, 134] on div "hero .moveUp tekan enter hero .moveDown tekan enter hero .moveLeft tekan enter …" at bounding box center [641, 134] width 206 height 114
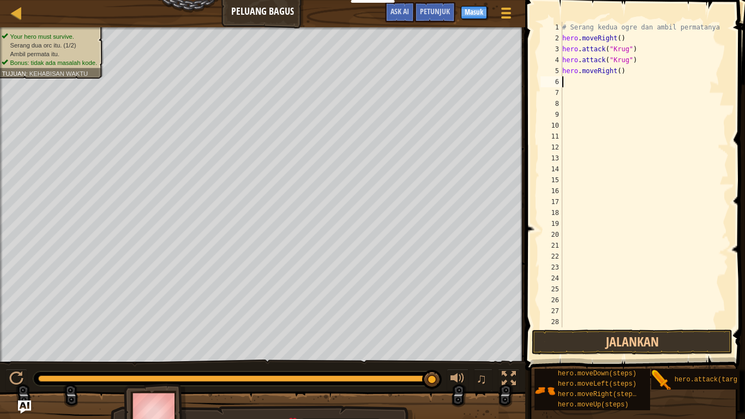
scroll to position [5, 0]
type textarea "h"
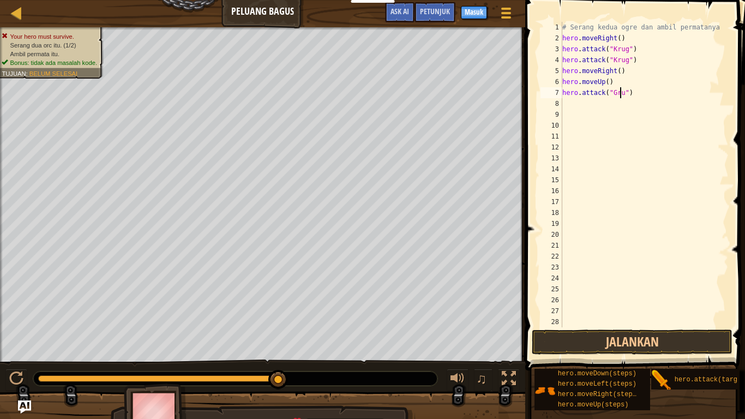
scroll to position [5, 5]
type textarea "hero.attack("Grump")"
drag, startPoint x: 574, startPoint y: 100, endPoint x: 577, endPoint y: 106, distance: 6.4
click at [574, 103] on div "# Serang kedua ogre dan ambil permatanya. hero . moveRight ( ) hero . attack ( …" at bounding box center [640, 185] width 160 height 327
type textarea "hero.attack("Grump")"
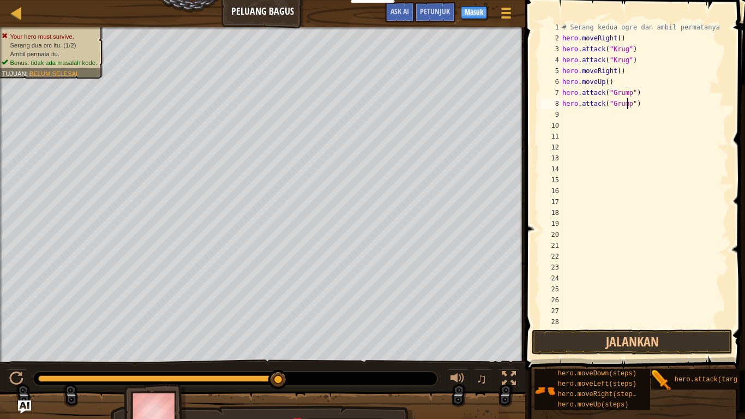
click at [568, 116] on div "# Serang kedua ogre dan ambil permatanya. hero . moveRight ( ) hero . attack ( …" at bounding box center [640, 185] width 160 height 327
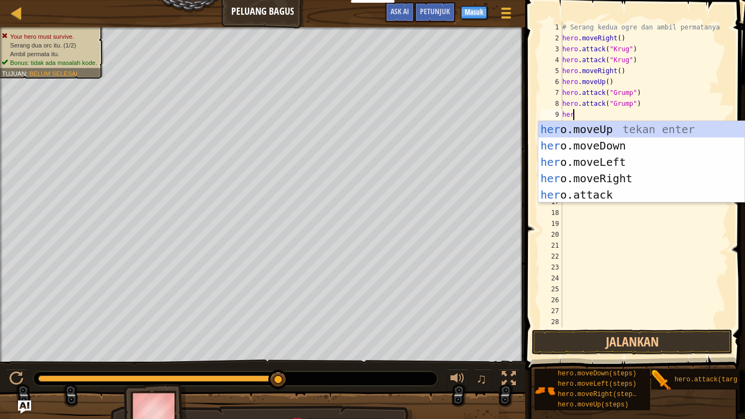
type textarea "hero"
click at [613, 158] on div "hero .moveUp tekan enter hero .moveDown tekan enter hero .moveLeft tekan enter …" at bounding box center [641, 178] width 206 height 114
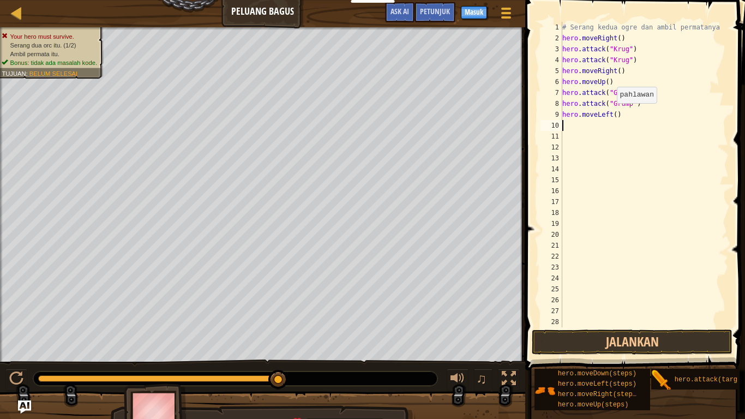
click at [611, 114] on div "# Serang kedua ogre dan ambil permatanya. hero . moveRight ( ) hero . attack ( …" at bounding box center [640, 185] width 160 height 327
type textarea "hero.moveLeft(2)"
click at [607, 345] on button "Jalankan" at bounding box center [632, 341] width 201 height 25
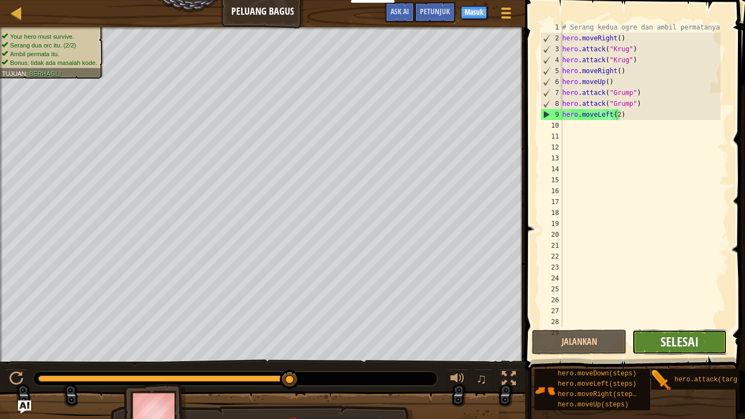
click at [673, 343] on span "Selesai" at bounding box center [679, 341] width 38 height 17
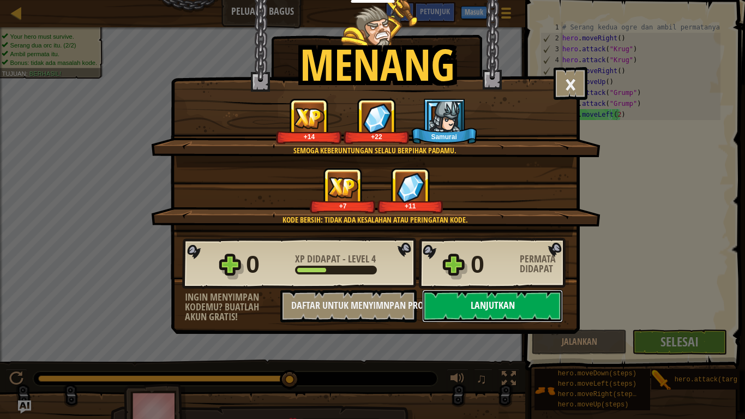
click at [481, 293] on button "Lanjutkan" at bounding box center [492, 305] width 141 height 33
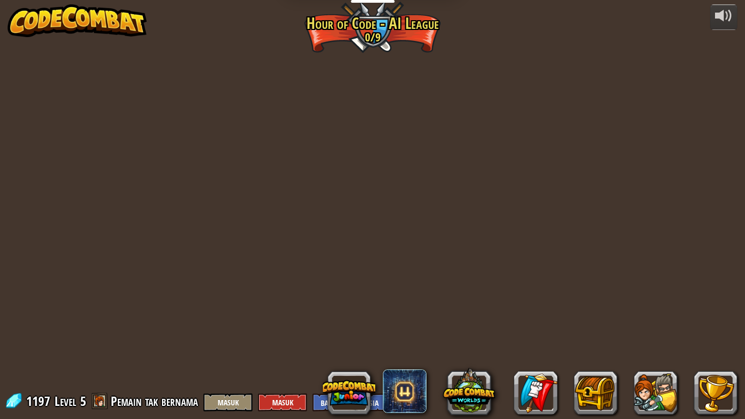
select select "id"
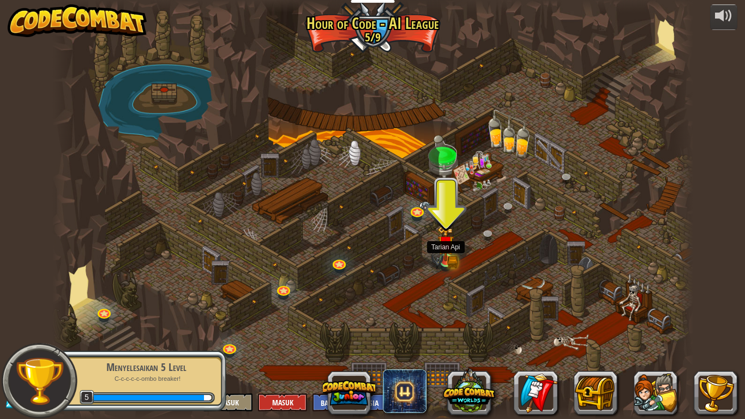
click at [446, 249] on img at bounding box center [445, 243] width 16 height 35
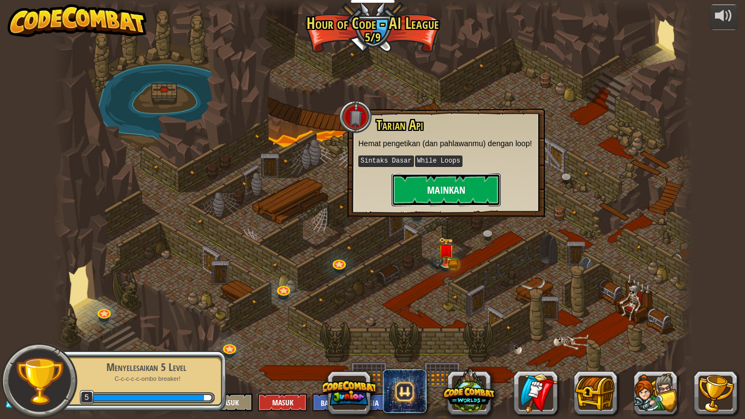
click at [424, 195] on button "Mainkan" at bounding box center [445, 189] width 109 height 33
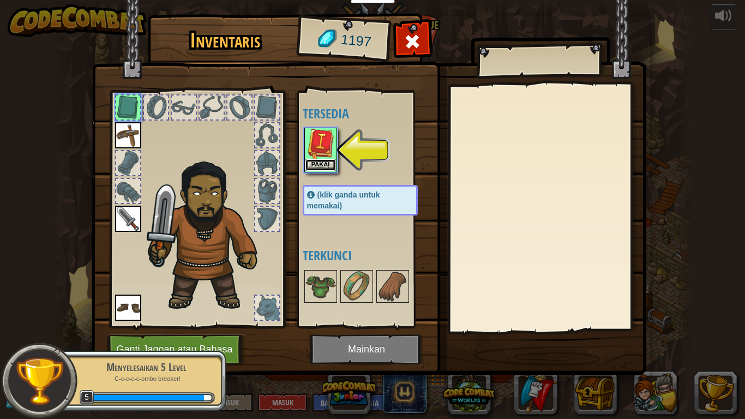
click at [319, 160] on button "Pakai" at bounding box center [320, 164] width 31 height 11
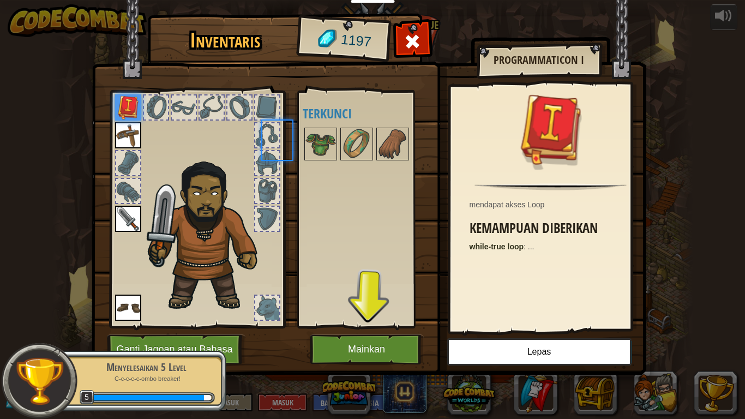
click at [319, 160] on div at bounding box center [320, 144] width 33 height 33
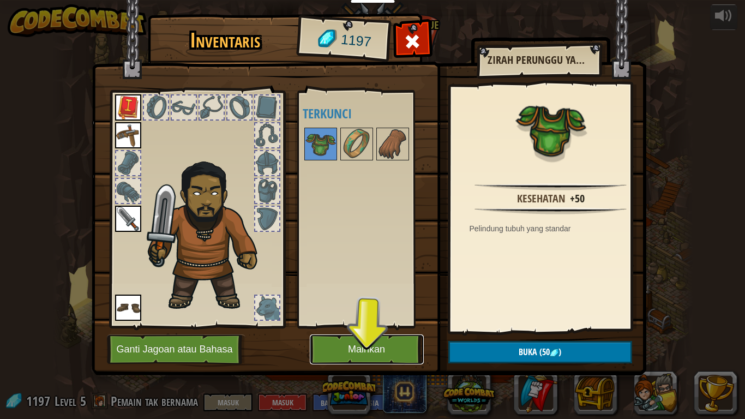
click at [382, 341] on button "Mainkan" at bounding box center [367, 349] width 114 height 30
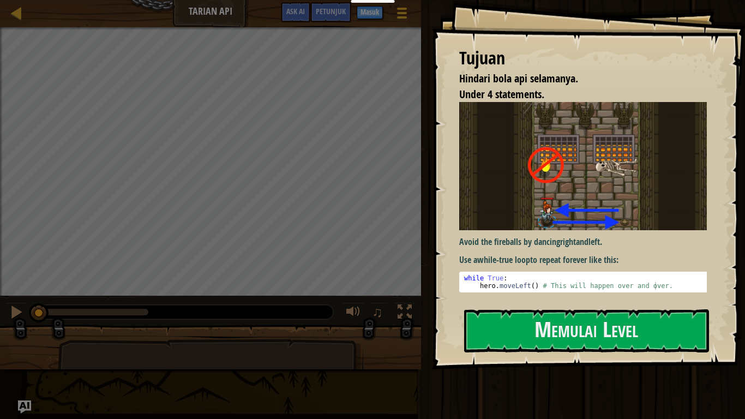
drag, startPoint x: 426, startPoint y: 405, endPoint x: 427, endPoint y: 399, distance: 5.6
click at [426, 345] on div "Jalankan Submit Selesai" at bounding box center [581, 206] width 327 height 413
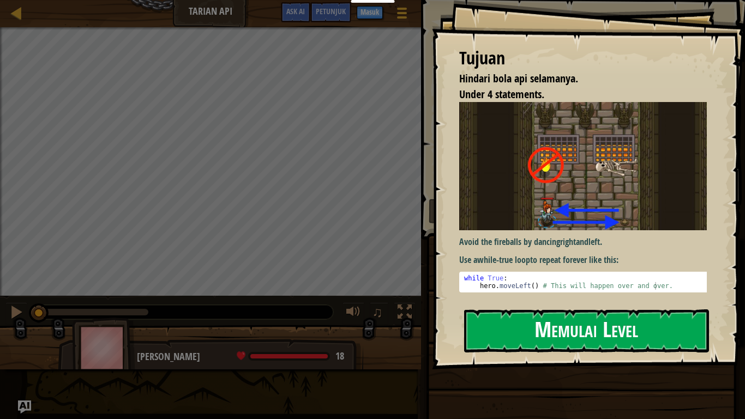
click at [493, 316] on button "Memulai Level" at bounding box center [586, 330] width 245 height 43
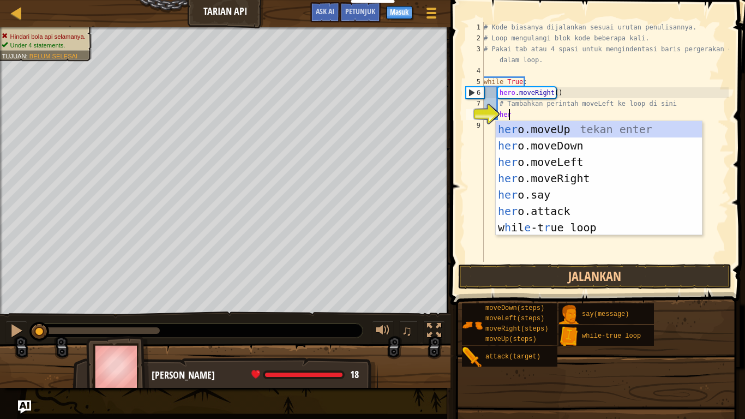
type textarea "hero"
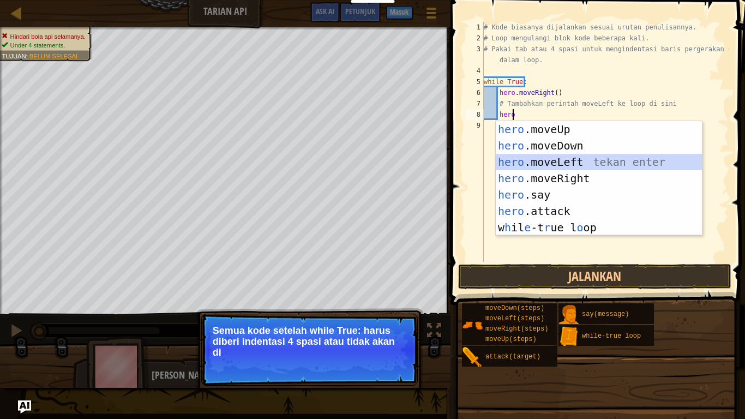
scroll to position [5, 1]
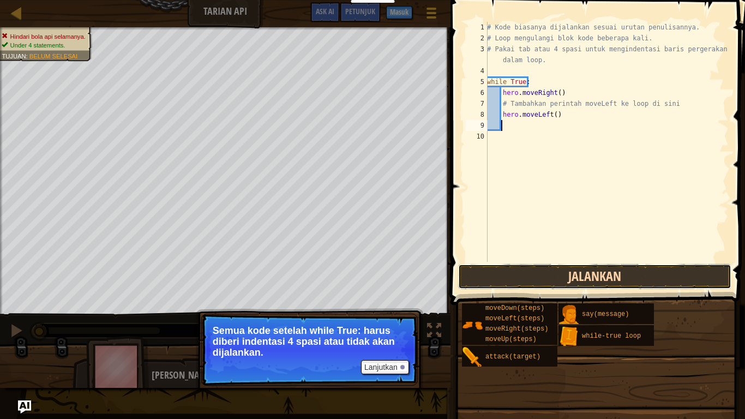
click at [580, 273] on button "Jalankan" at bounding box center [594, 276] width 273 height 25
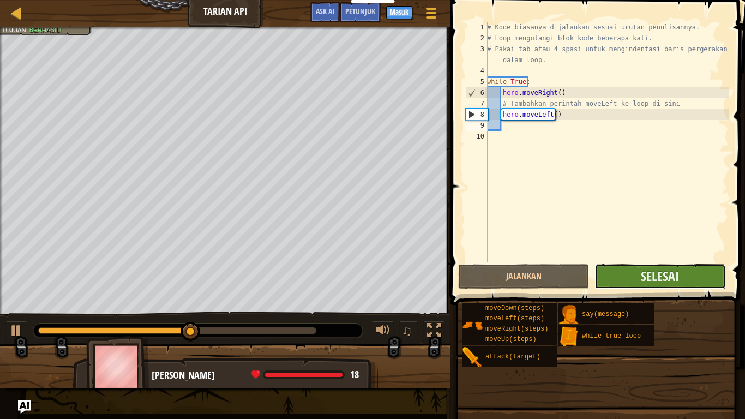
click at [623, 279] on button "Selesai" at bounding box center [659, 276] width 131 height 25
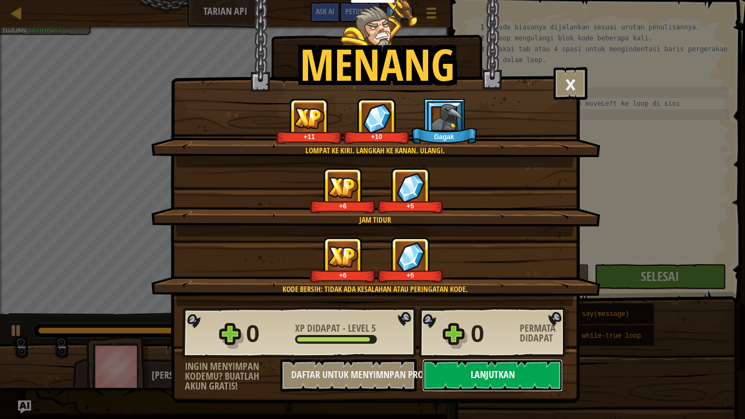
click at [476, 345] on button "Lanjutkan" at bounding box center [492, 375] width 141 height 33
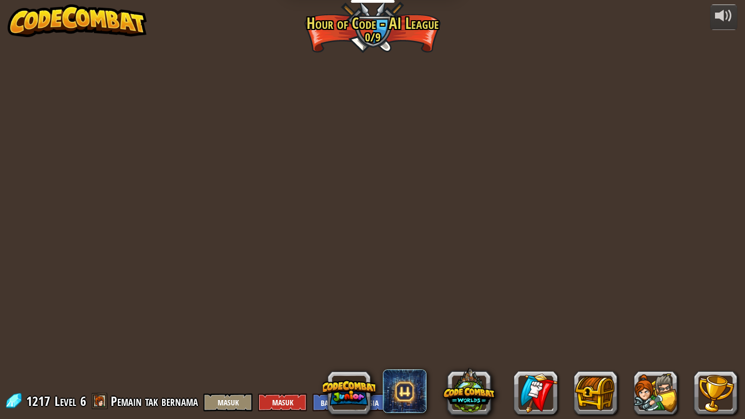
select select "id"
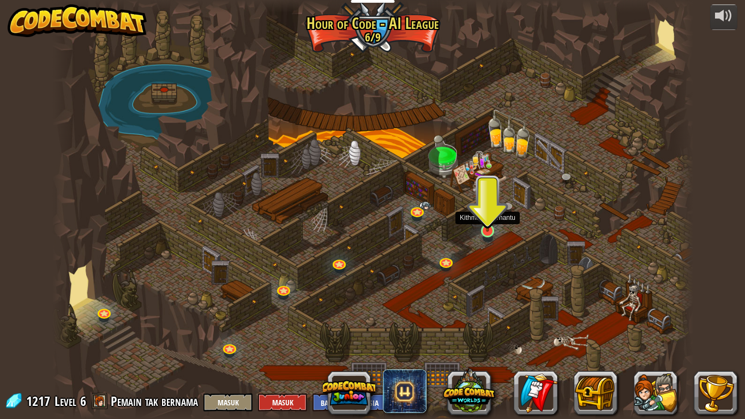
click at [485, 214] on img at bounding box center [487, 213] width 16 height 37
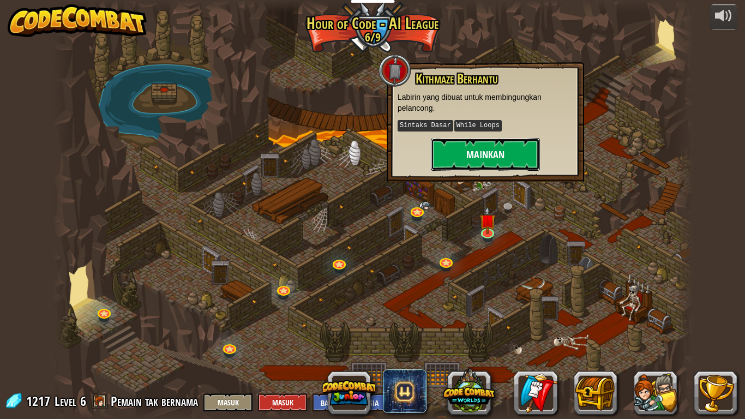
click at [476, 147] on button "Mainkan" at bounding box center [485, 154] width 109 height 33
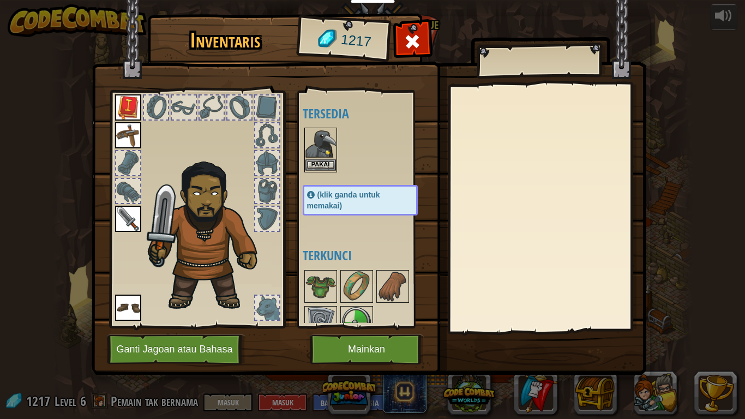
click at [320, 156] on img at bounding box center [320, 144] width 31 height 31
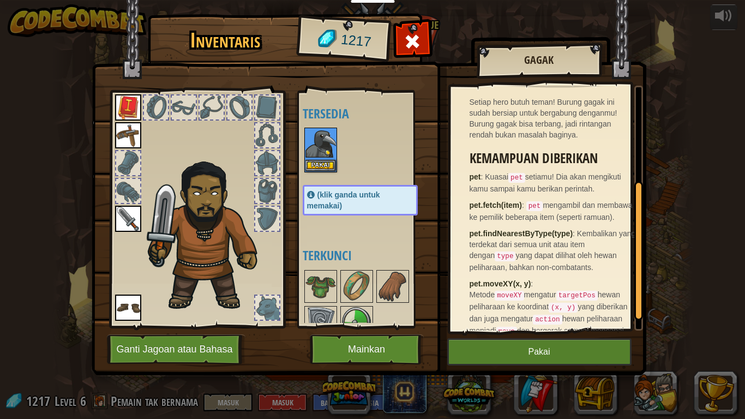
scroll to position [164, 0]
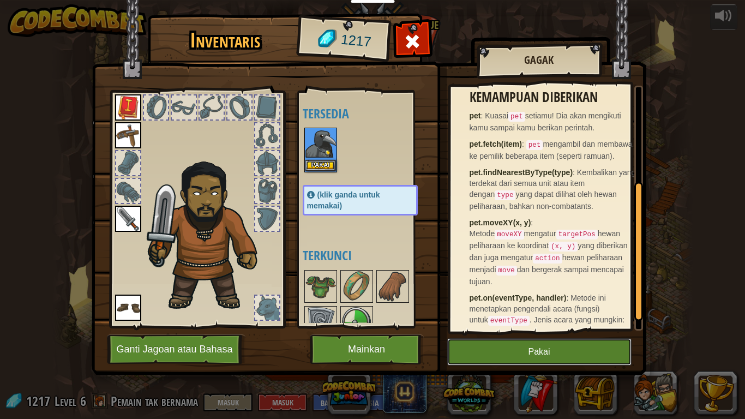
click at [504, 345] on button "Pakai" at bounding box center [539, 351] width 184 height 27
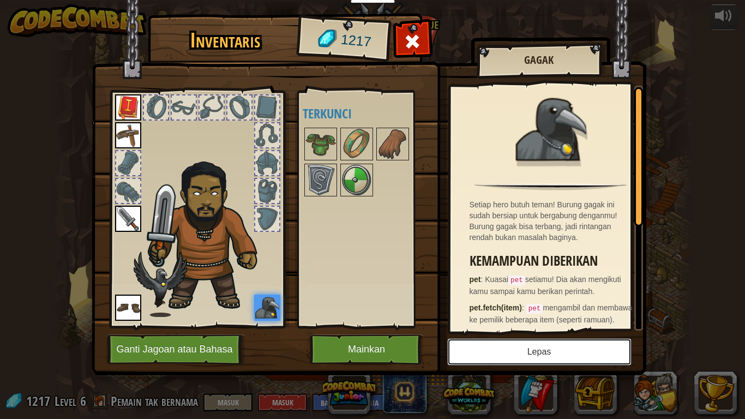
click at [502, 345] on button "Lepas" at bounding box center [539, 351] width 184 height 27
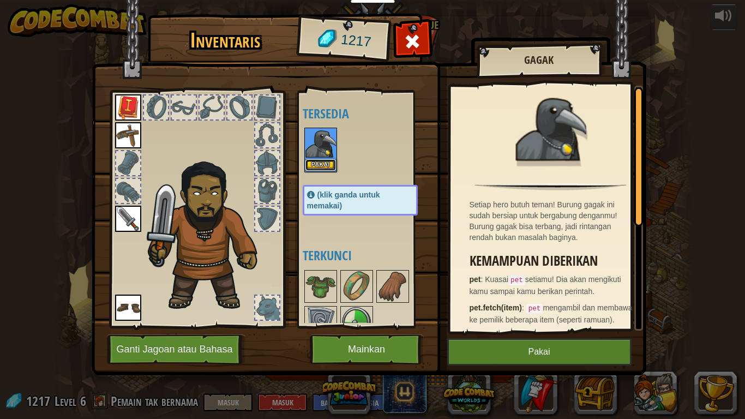
click at [331, 162] on button "Pakai" at bounding box center [320, 164] width 31 height 11
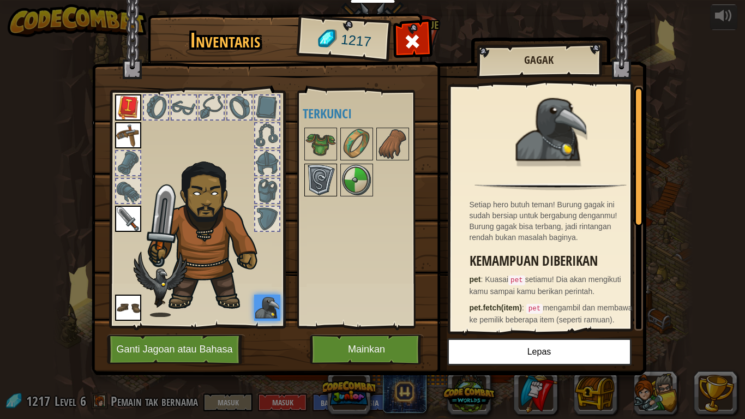
click at [312, 179] on img at bounding box center [320, 180] width 31 height 31
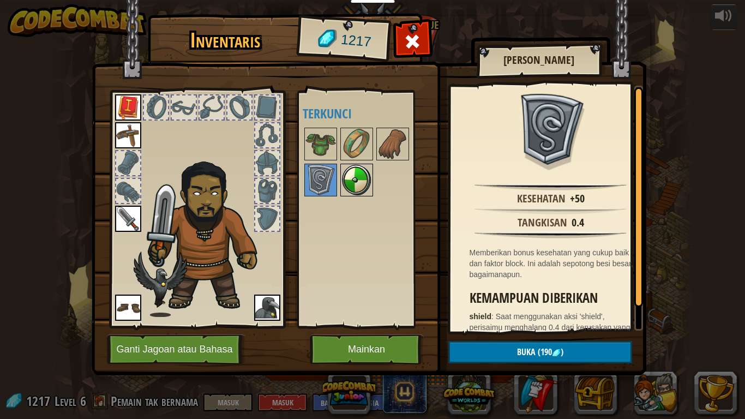
click at [355, 189] on img at bounding box center [356, 180] width 31 height 31
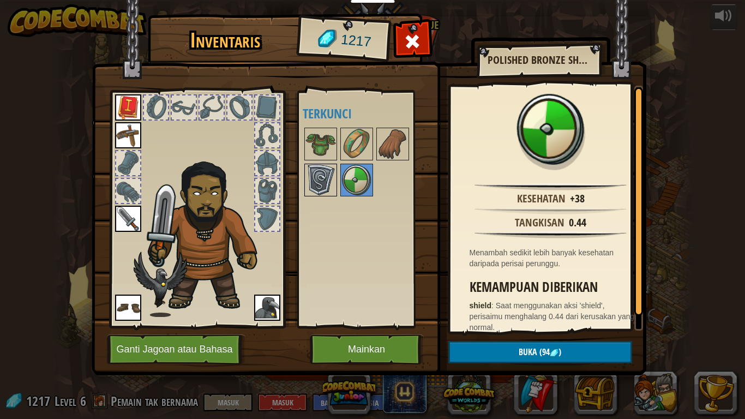
drag, startPoint x: 329, startPoint y: 180, endPoint x: 317, endPoint y: 174, distance: 13.4
click at [328, 180] on img at bounding box center [320, 180] width 31 height 31
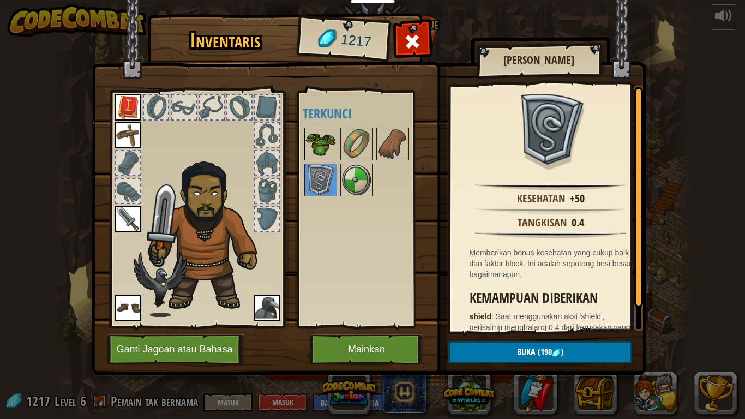
click at [321, 130] on img at bounding box center [320, 144] width 31 height 31
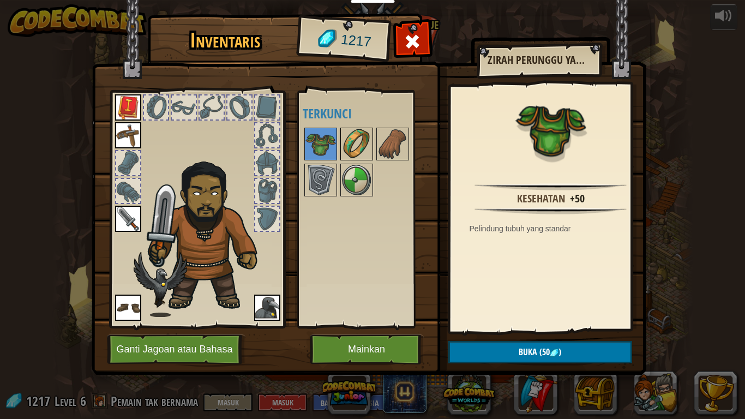
click at [351, 144] on img at bounding box center [356, 144] width 31 height 31
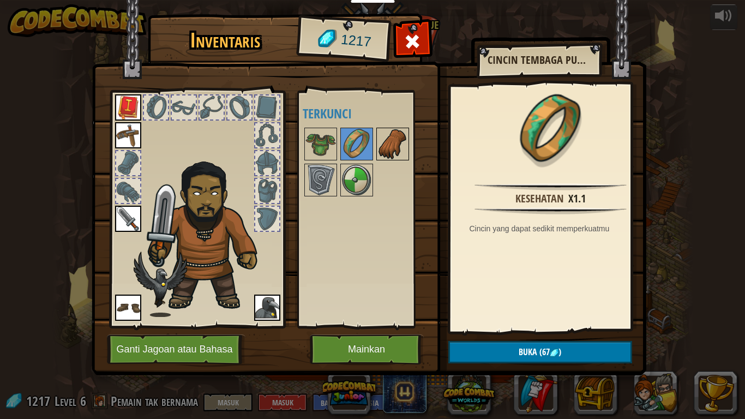
click at [393, 148] on img at bounding box center [392, 144] width 31 height 31
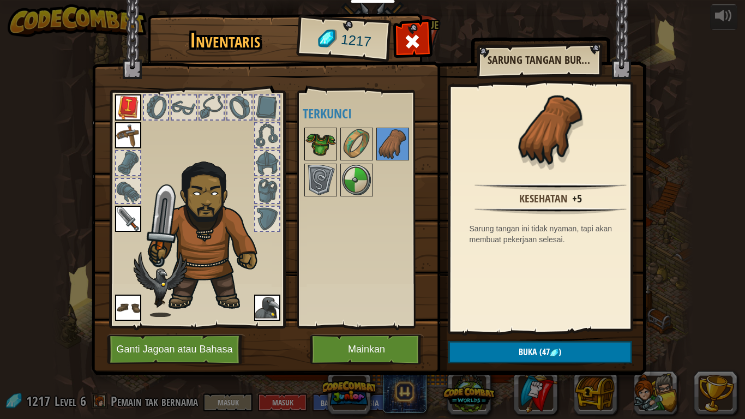
click at [322, 135] on img at bounding box center [320, 144] width 31 height 31
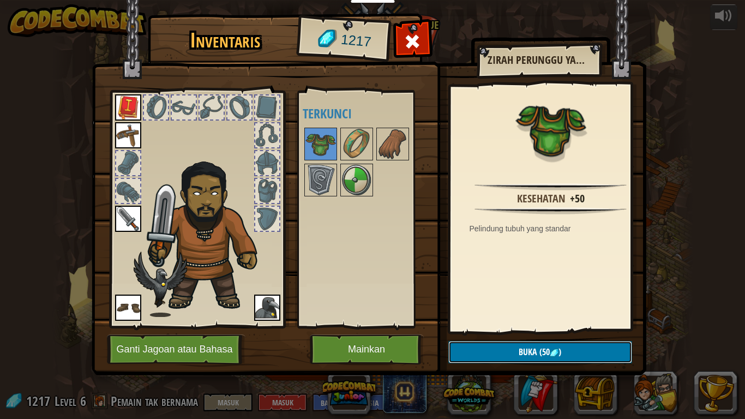
click at [549, 342] on button "Buka (50 )" at bounding box center [540, 352] width 184 height 22
click at [548, 345] on button "Konfirmasi" at bounding box center [540, 352] width 184 height 22
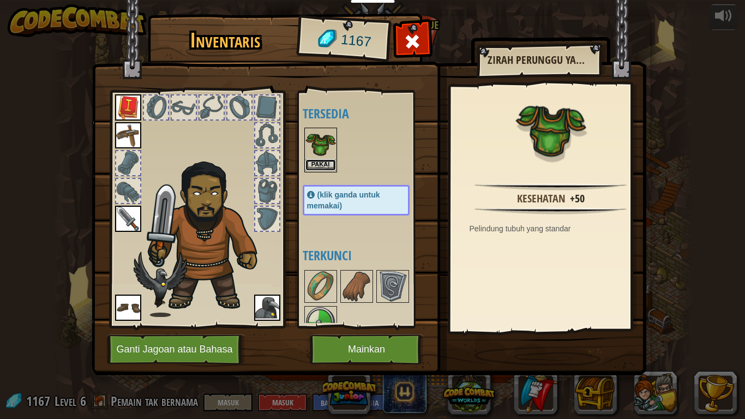
click at [322, 160] on button "Pakai" at bounding box center [320, 164] width 31 height 11
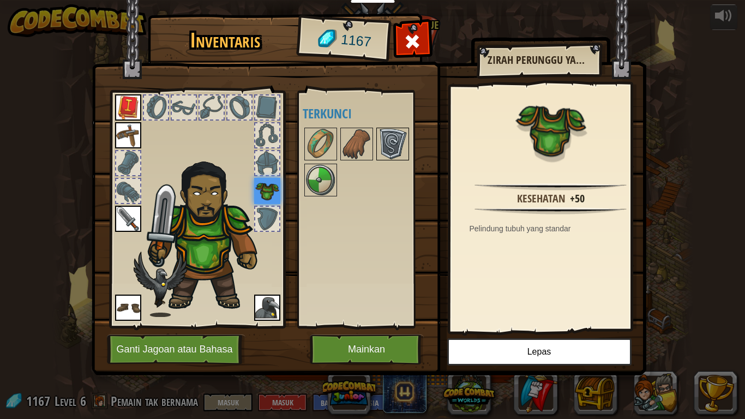
click at [390, 143] on img at bounding box center [392, 144] width 31 height 31
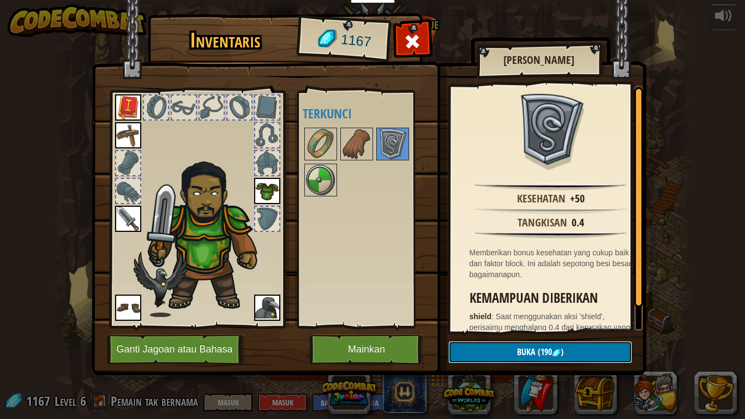
click at [508, 345] on button "Buka (190 )" at bounding box center [540, 352] width 184 height 22
click at [522, 342] on button "Konfirmasi" at bounding box center [540, 352] width 184 height 22
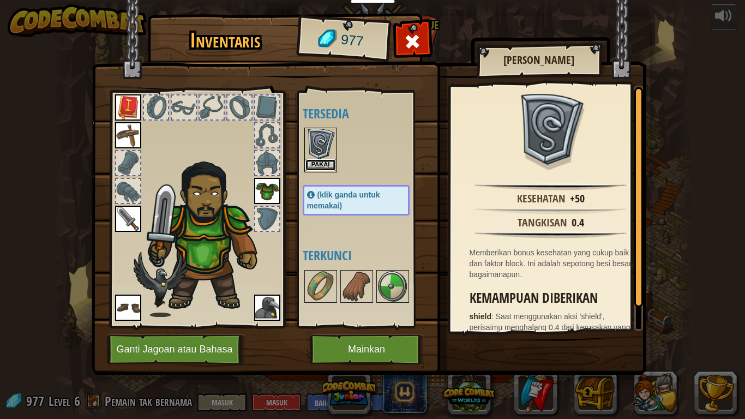
click at [317, 162] on button "Pakai" at bounding box center [320, 164] width 31 height 11
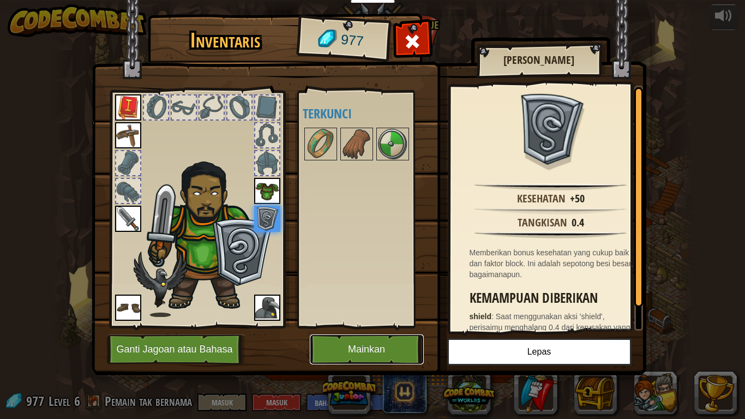
click at [355, 345] on button "Mainkan" at bounding box center [367, 349] width 114 height 30
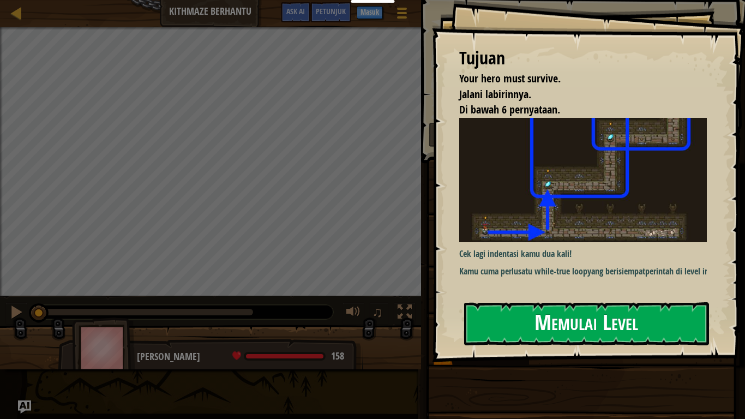
click at [616, 316] on button "Memulai Level" at bounding box center [586, 323] width 245 height 43
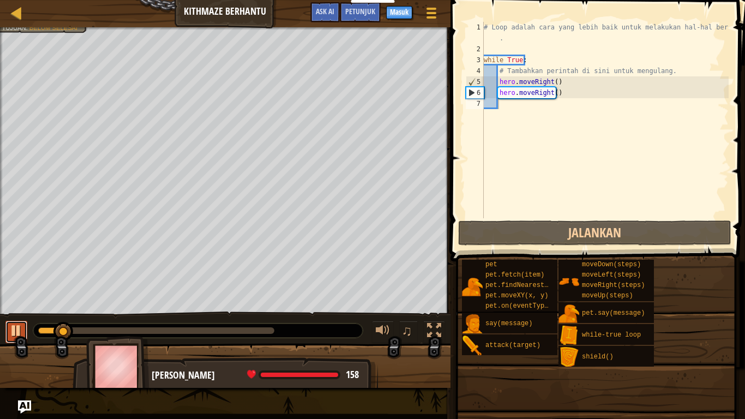
click at [11, 325] on div at bounding box center [16, 330] width 14 height 14
click at [563, 105] on div "# Loop adalah cara yang lebih baik untuk melakukan hal-hal berulang . while Tru…" at bounding box center [604, 136] width 247 height 229
drag, startPoint x: 557, startPoint y: 91, endPoint x: 497, endPoint y: 99, distance: 61.1
click at [496, 100] on div "# Loop adalah cara yang lebih baik untuk melakukan hal-hal berulang . while Tru…" at bounding box center [604, 136] width 247 height 229
click at [557, 90] on div "# Loop adalah cara yang lebih baik untuk melakukan hal-hal berulang . while Tru…" at bounding box center [604, 120] width 247 height 196
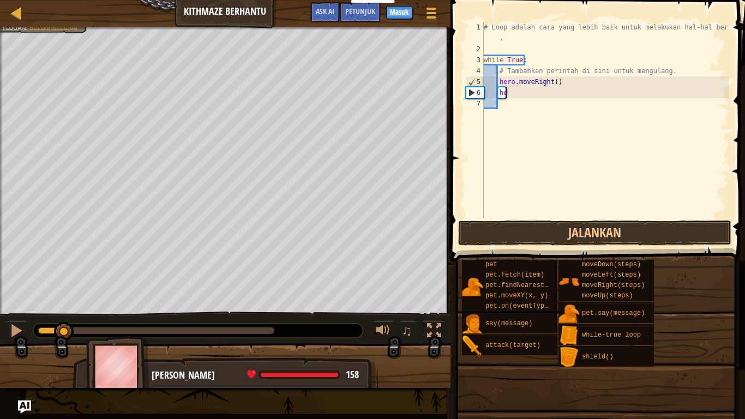
type textarea "h"
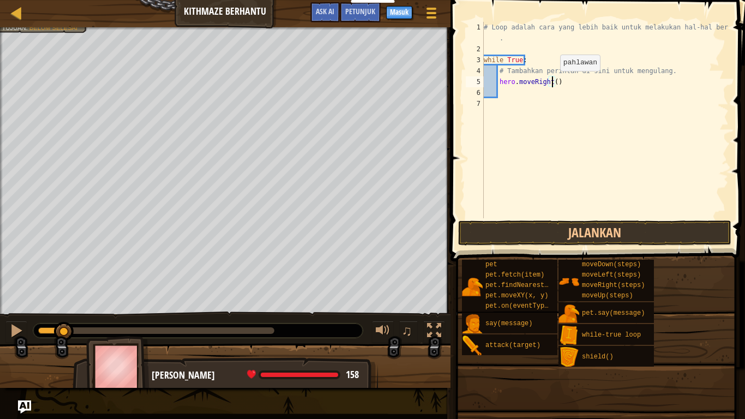
click at [551, 82] on div "# Loop adalah cara yang lebih baik untuk melakukan hal-hal berulang . while Tru…" at bounding box center [604, 136] width 247 height 229
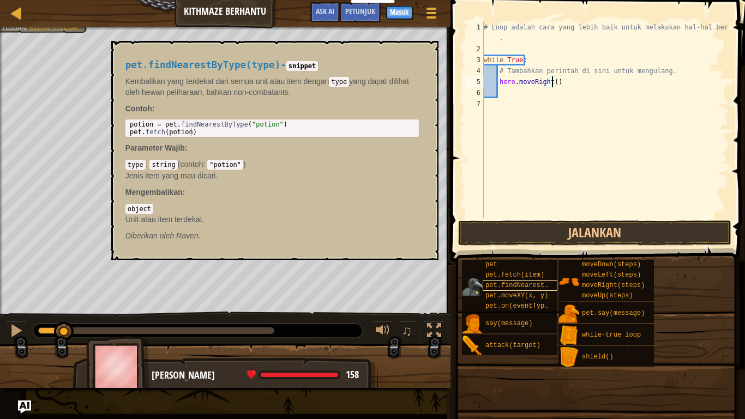
type textarea "hero.moveRight(2)"
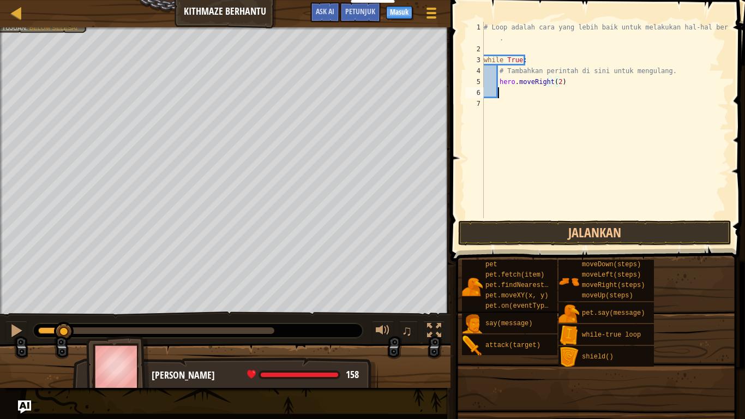
click at [501, 92] on div "# Loop adalah cara yang lebih baik untuk melakukan hal-hal berulang . while Tru…" at bounding box center [604, 136] width 247 height 229
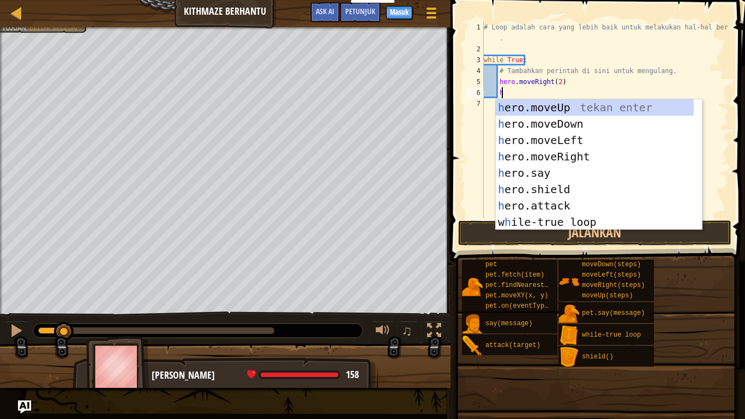
scroll to position [5, 1]
type textarea "hero"
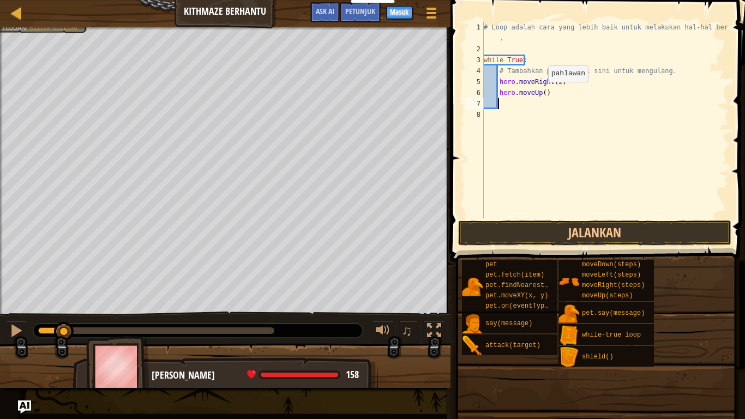
click at [539, 93] on div "# Loop adalah cara yang lebih baik untuk melakukan hal-hal berulang . while Tru…" at bounding box center [604, 136] width 247 height 229
click at [540, 92] on div "# Loop adalah cara yang lebih baik untuk melakukan hal-hal berulang . while Tru…" at bounding box center [604, 136] width 247 height 229
type textarea "hero.moveUp(2)"
click at [563, 228] on button "Jalankan" at bounding box center [594, 232] width 273 height 25
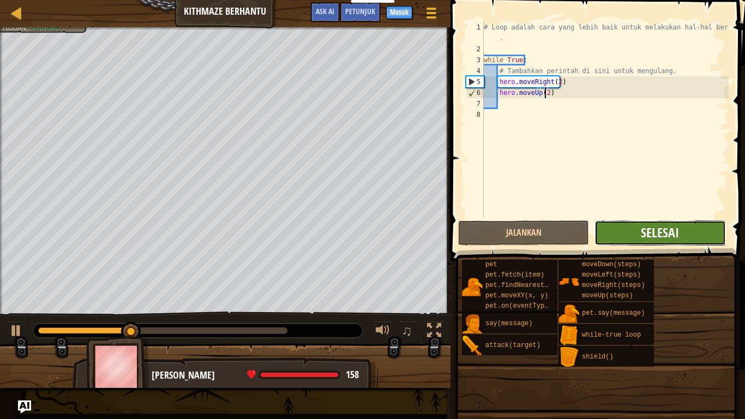
click at [669, 230] on span "Selesai" at bounding box center [660, 232] width 38 height 17
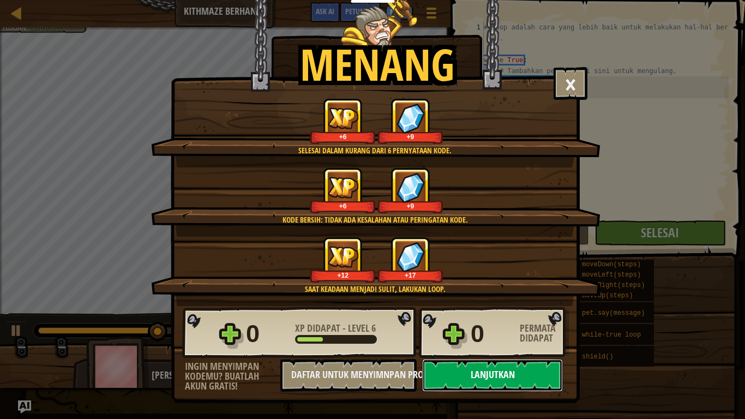
click at [460, 345] on button "Lanjutkan" at bounding box center [492, 375] width 141 height 33
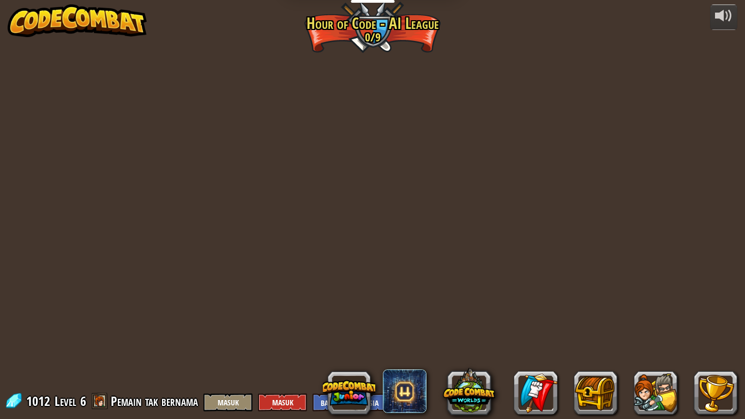
select select "id"
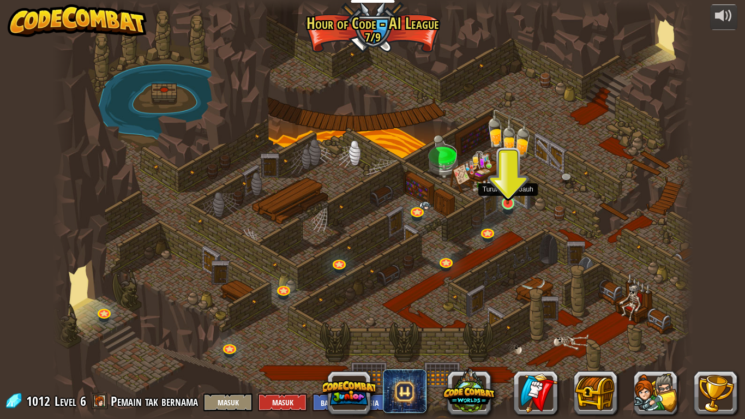
click at [506, 194] on img at bounding box center [507, 185] width 16 height 37
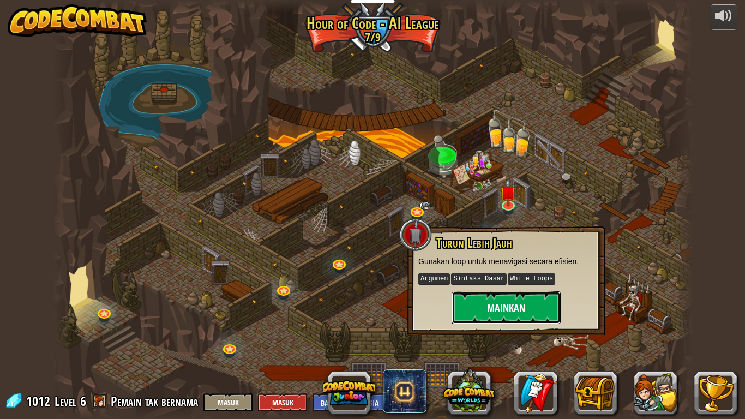
click at [523, 305] on button "Mainkan" at bounding box center [505, 307] width 109 height 33
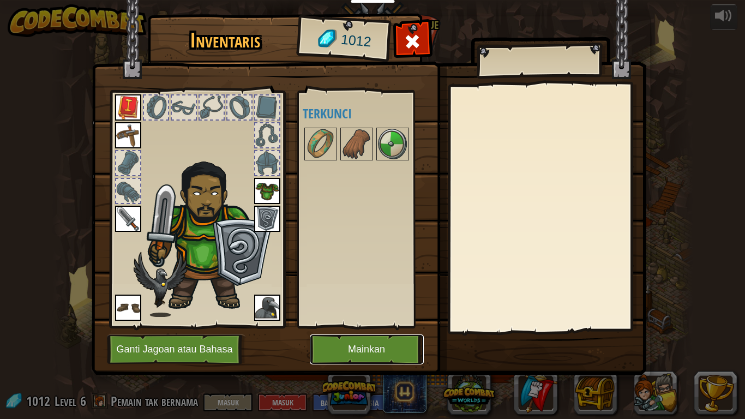
click at [347, 345] on button "Mainkan" at bounding box center [367, 349] width 114 height 30
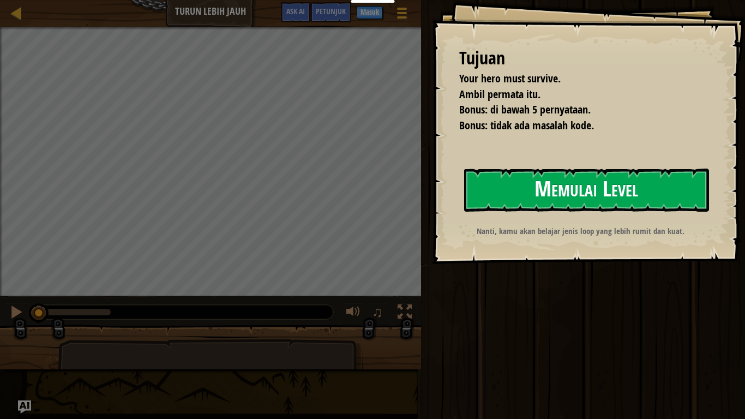
click at [490, 179] on button "Memulai Level" at bounding box center [586, 189] width 245 height 43
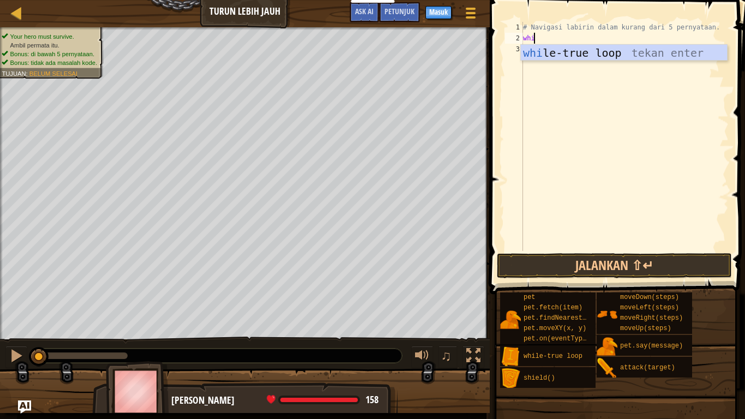
scroll to position [5, 1]
type textarea "while"
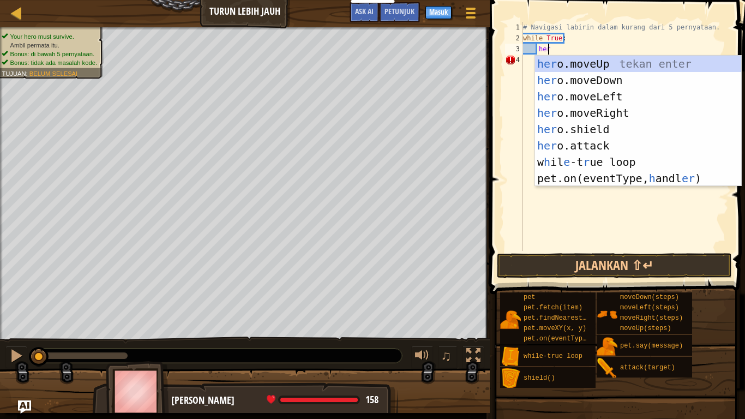
type textarea "hero"
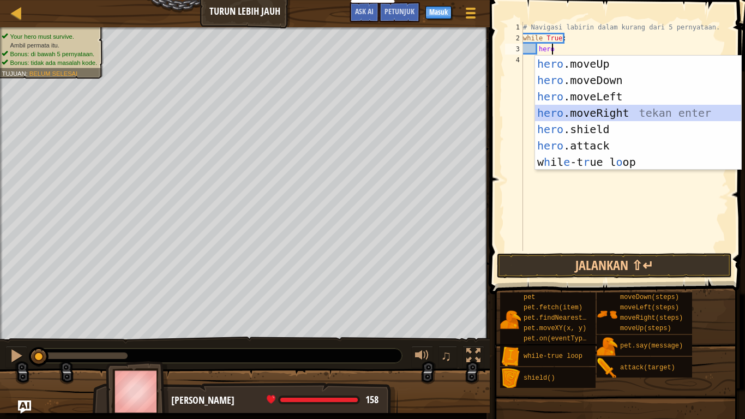
click at [585, 109] on div "hero .moveUp tekan enter hero .moveDown tekan enter hero .moveLeft tekan enter …" at bounding box center [638, 129] width 206 height 147
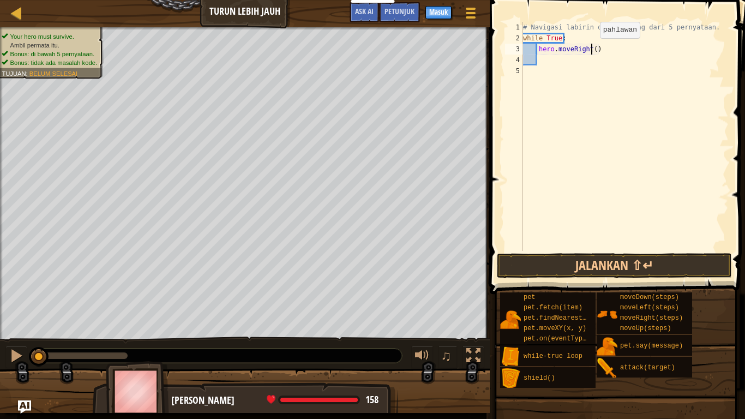
click at [590, 49] on div "# Navigasi labirin dalam kurang dari 5 pernyataan. while True : hero . moveRigh…" at bounding box center [625, 147] width 208 height 251
type textarea "hero.moveRight(2)"
click at [547, 64] on div "# Navigasi labirin dalam kurang dari 5 pernyataan. while True : hero . moveRigh…" at bounding box center [625, 147] width 208 height 251
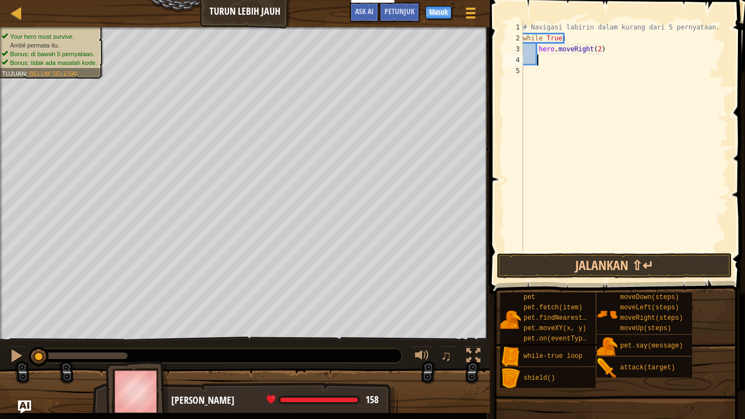
type textarea "h"
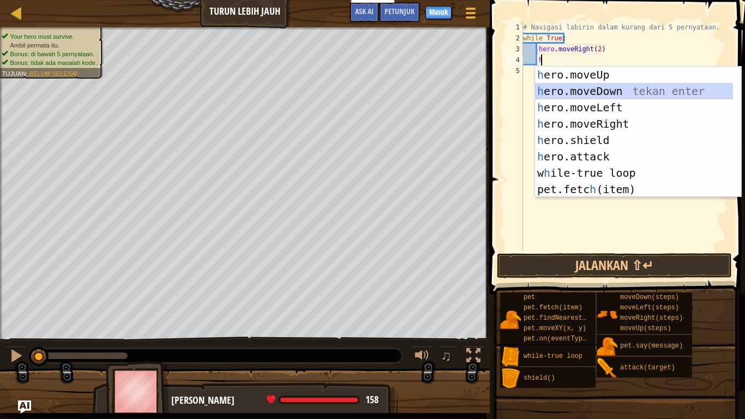
click at [589, 91] on div "h ero.moveUp tekan enter h ero.moveDown tekan enter h ero.moveLeft tekan enter …" at bounding box center [634, 149] width 198 height 164
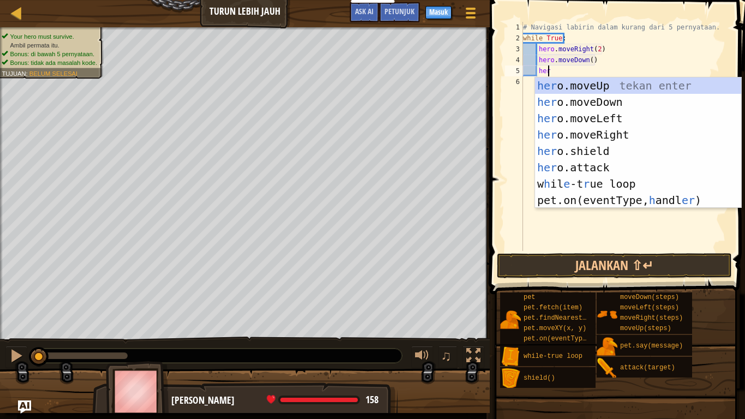
type textarea "hero"
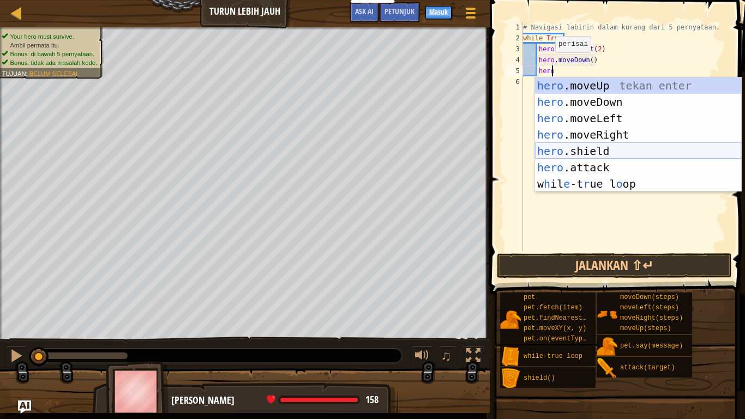
click at [585, 153] on div "hero .moveUp tekan enter hero .moveDown tekan enter hero .moveLeft tekan enter …" at bounding box center [638, 150] width 206 height 147
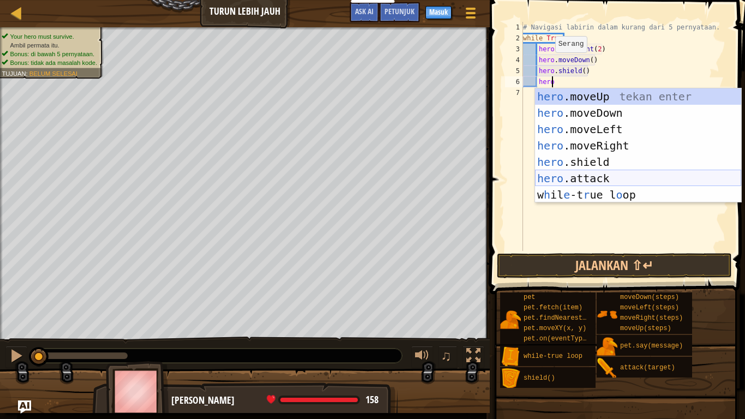
click at [559, 173] on div "hero .moveUp tekan enter hero .moveDown tekan enter hero .moveLeft tekan enter …" at bounding box center [638, 161] width 206 height 147
type textarea "hero.attack("Enemy Name")"
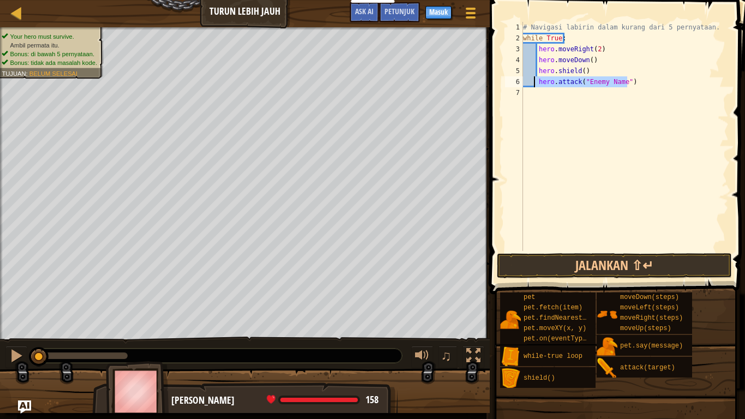
drag, startPoint x: 633, startPoint y: 81, endPoint x: 533, endPoint y: 82, distance: 100.3
click at [533, 82] on div "# Navigasi labirin dalam kurang dari 5 pernyataan. while True : hero . moveRigh…" at bounding box center [625, 147] width 208 height 251
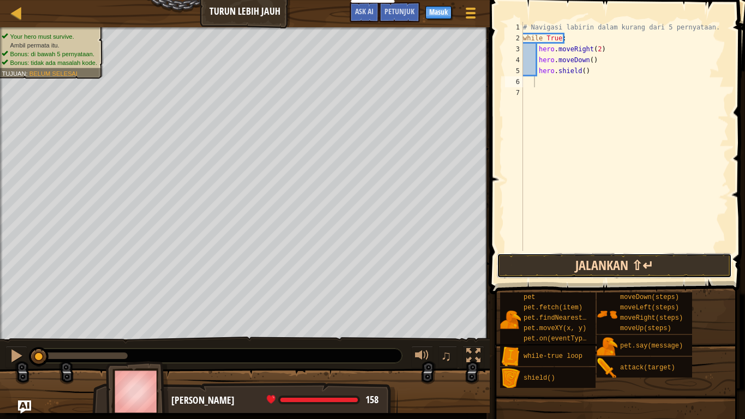
click at [592, 256] on button "Jalankan ⇧↵" at bounding box center [614, 265] width 235 height 25
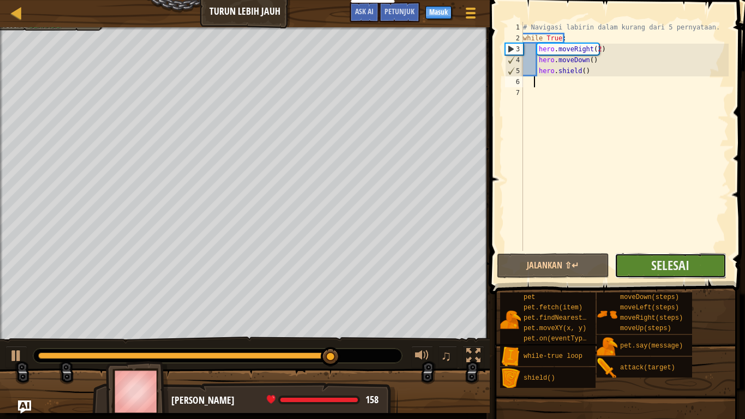
click at [698, 259] on button "Selesai" at bounding box center [670, 265] width 112 height 25
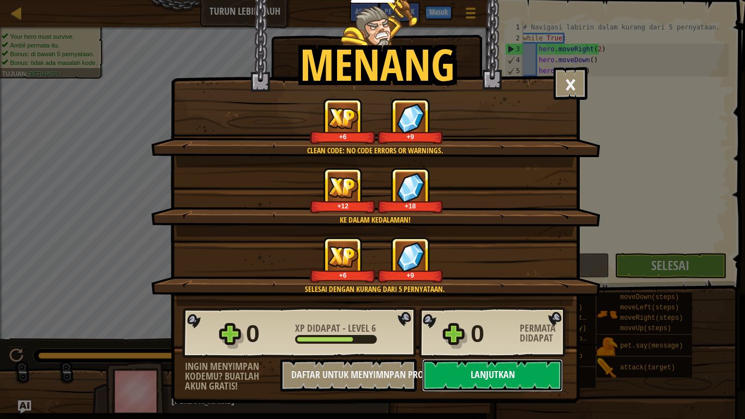
click at [486, 345] on button "Lanjutkan" at bounding box center [492, 375] width 141 height 33
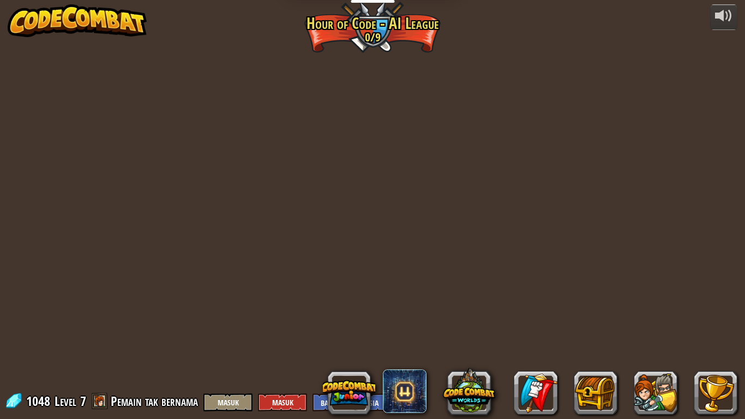
select select "id"
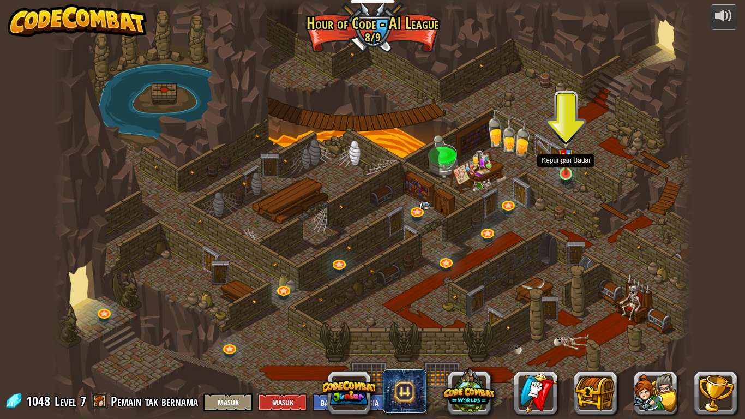
click at [565, 173] on img at bounding box center [566, 153] width 16 height 43
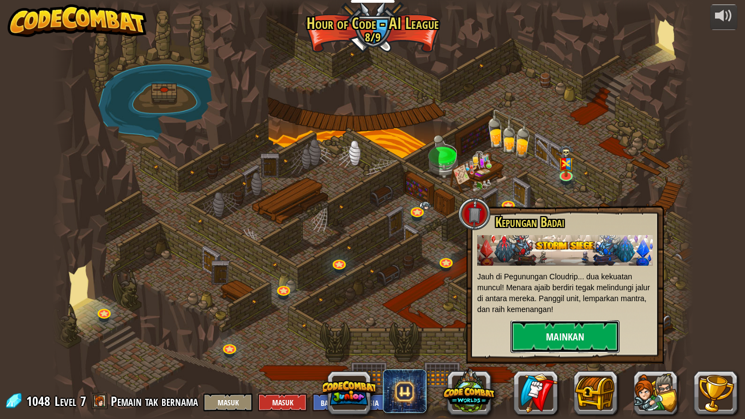
click at [565, 327] on button "Mainkan" at bounding box center [564, 336] width 109 height 33
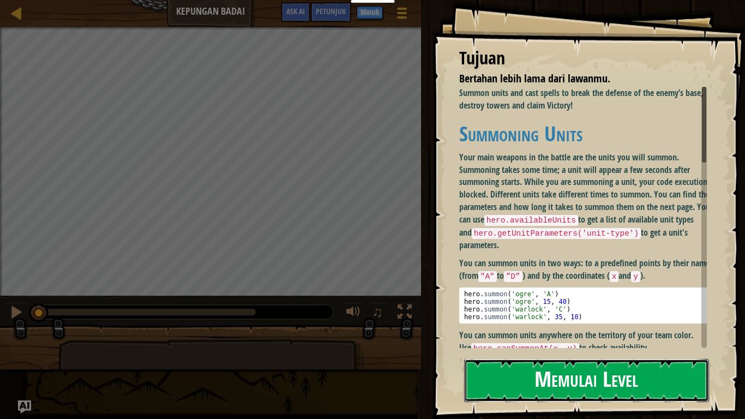
click at [530, 345] on button "Memulai Level" at bounding box center [586, 380] width 245 height 43
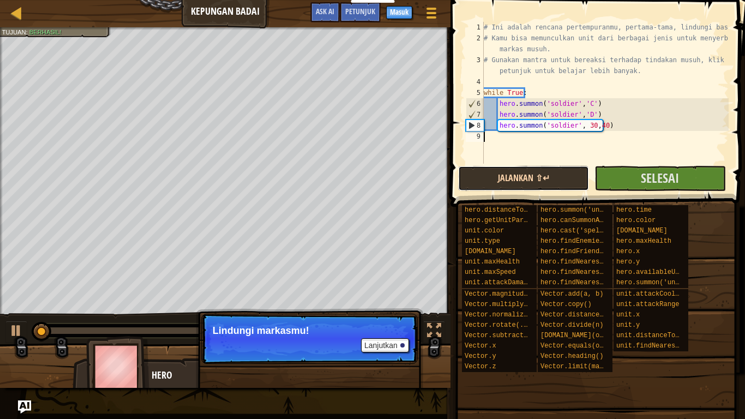
click at [533, 173] on button "Jalankan ⇧↵" at bounding box center [523, 178] width 131 height 25
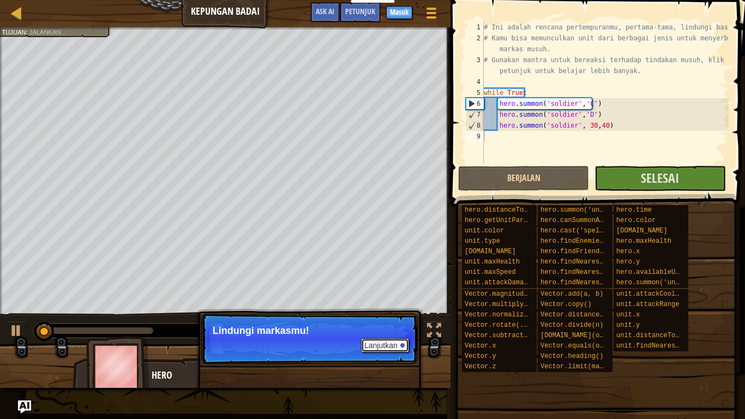
click at [373, 344] on button "Lanjutkan" at bounding box center [385, 345] width 48 height 14
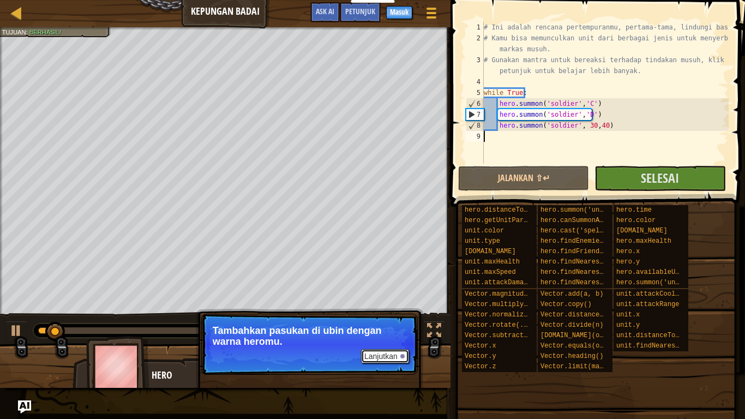
click at [388, 345] on button "Lanjutkan" at bounding box center [385, 356] width 48 height 14
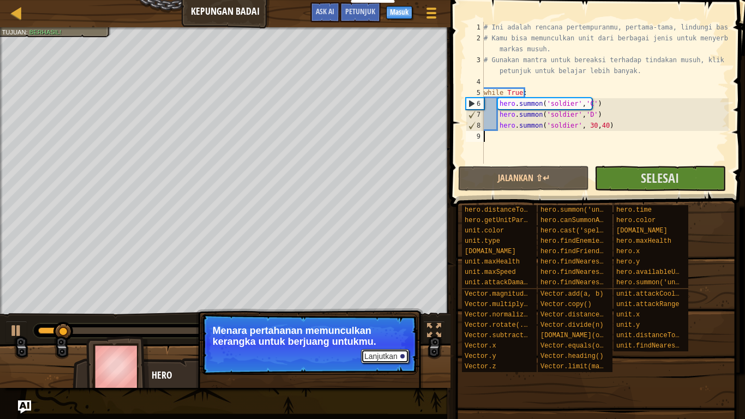
click at [402, 345] on button "Lanjutkan" at bounding box center [385, 356] width 48 height 14
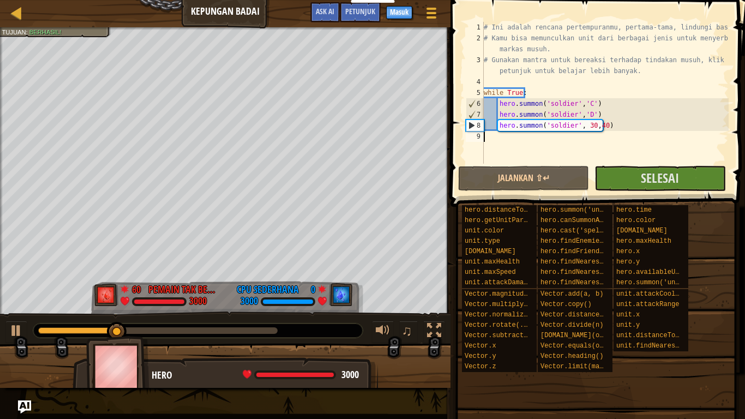
click at [499, 137] on div "# Ini adalah rencana pertempuranmu, pertama-tama, lindungi basismu. # Kamu bisa…" at bounding box center [604, 104] width 247 height 164
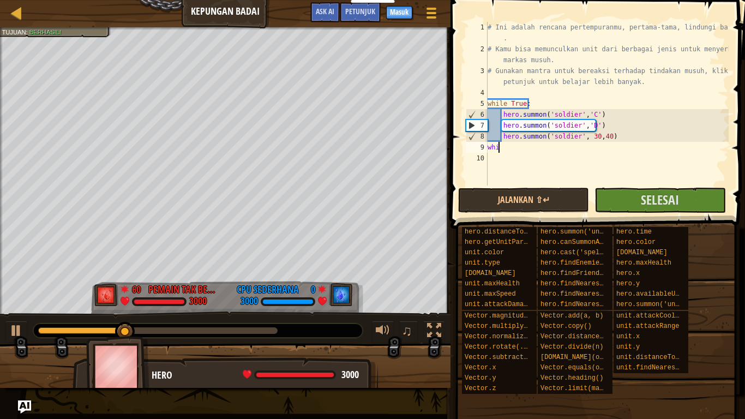
scroll to position [5, 1]
drag, startPoint x: 504, startPoint y: 147, endPoint x: 479, endPoint y: 156, distance: 26.4
click at [476, 152] on div "while 1 2 3 4 5 6 7 8 9 10 # Ini adalah rencana pertempuranmu, pertama-tama, li…" at bounding box center [595, 104] width 265 height 164
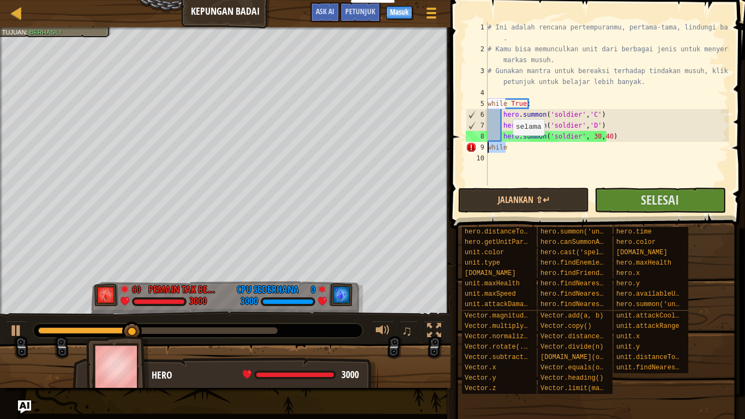
click at [508, 146] on div "# Ini adalah rencana pertempuranmu, pertama-tama, lindungi basismu . # Kamu bis…" at bounding box center [606, 104] width 243 height 164
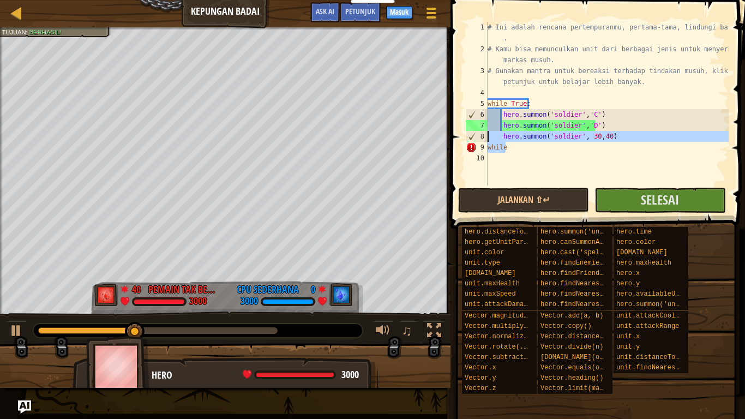
drag, startPoint x: 508, startPoint y: 146, endPoint x: 478, endPoint y: 141, distance: 29.8
click at [478, 141] on div "while 1 2 3 4 5 6 7 8 9 10 # Ini adalah rencana pertempuranmu, pertama-tama, li…" at bounding box center [595, 104] width 265 height 164
drag, startPoint x: 532, startPoint y: 149, endPoint x: 528, endPoint y: 157, distance: 8.8
click at [533, 150] on div "# Ini adalah rencana pertempuranmu, pertama-tama, lindungi basismu . # Kamu bis…" at bounding box center [606, 104] width 243 height 164
type textarea "while"
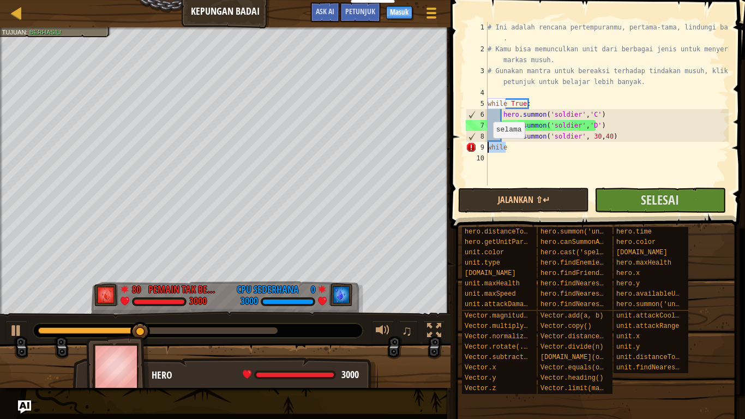
drag, startPoint x: 506, startPoint y: 149, endPoint x: 486, endPoint y: 149, distance: 20.7
click at [486, 149] on div "while 1 2 3 4 5 6 7 8 9 10 # Ini adalah rencana pertempuranmu, pertama-tama, li…" at bounding box center [595, 104] width 265 height 164
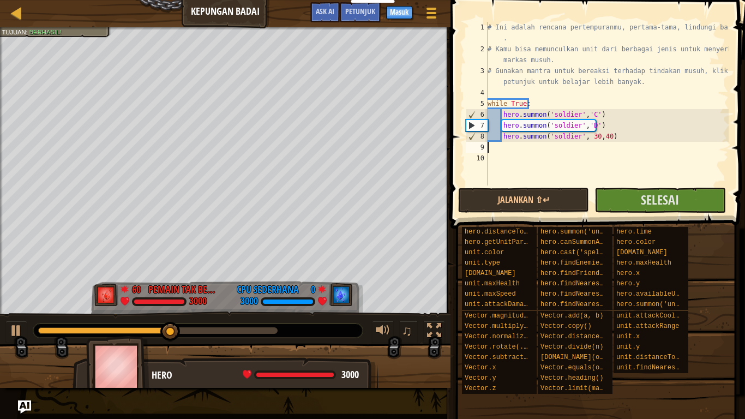
click at [503, 146] on div "# Ini adalah rencana pertempuranmu, pertama-tama, lindungi basismu . # Kamu bis…" at bounding box center [606, 120] width 243 height 196
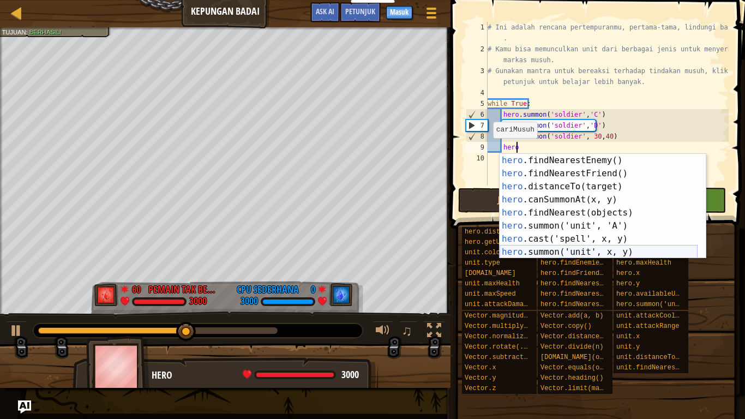
scroll to position [105, 0]
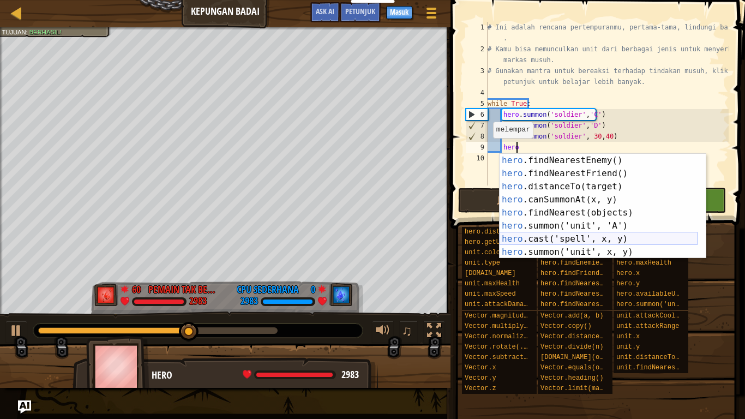
click at [549, 245] on div "hero .findNearestEnemy() tekan enter hero .findNearestFriend() tekan enter hero…" at bounding box center [598, 219] width 198 height 131
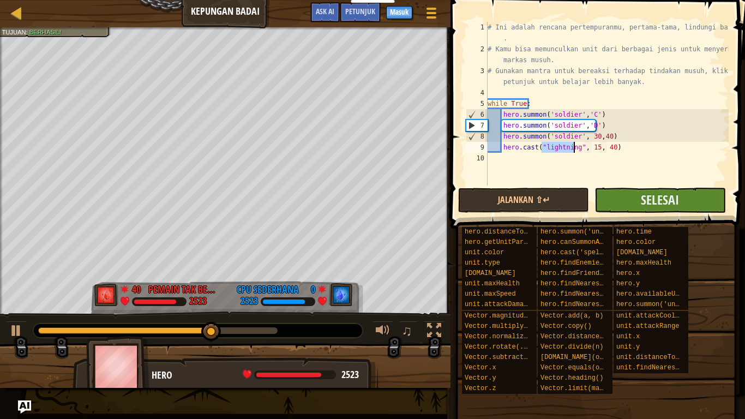
type textarea "hero.cast("lightning", 15, 40)"
click at [606, 200] on button "Selesai" at bounding box center [659, 200] width 131 height 25
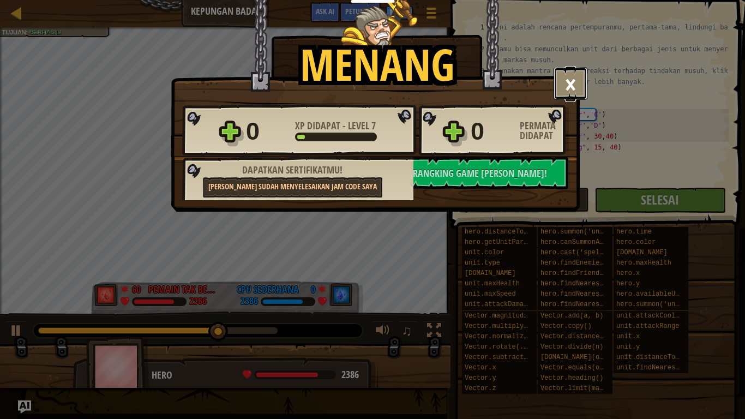
click at [577, 81] on button "×" at bounding box center [570, 83] width 34 height 33
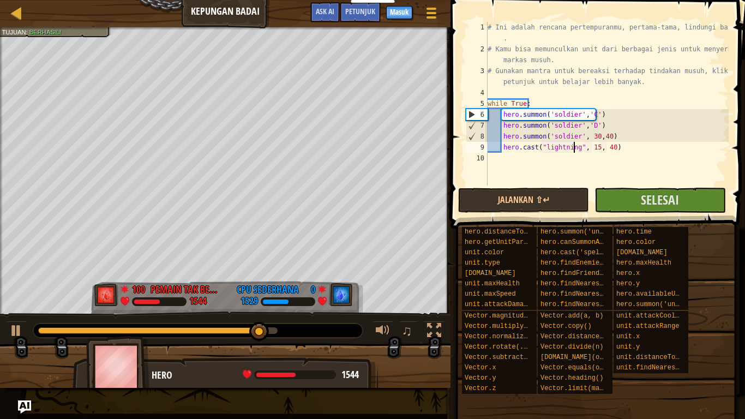
click at [502, 157] on div "# Ini adalah rencana pertempuranmu, pertama-tama, lindungi basismu . # Kamu bis…" at bounding box center [606, 120] width 243 height 196
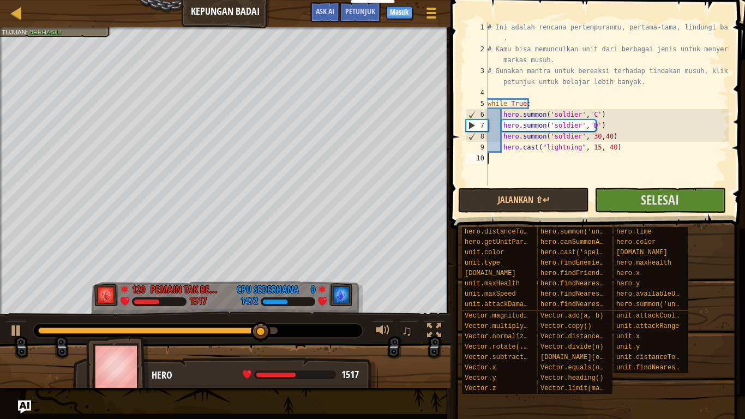
click at [502, 157] on div "# Ini adalah rencana pertempuranmu, pertama-tama, lindungi basismu . # Kamu bis…" at bounding box center [606, 120] width 243 height 196
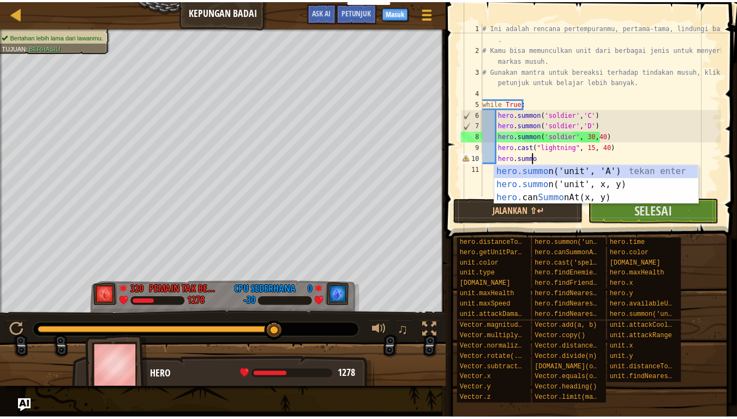
scroll to position [5, 4]
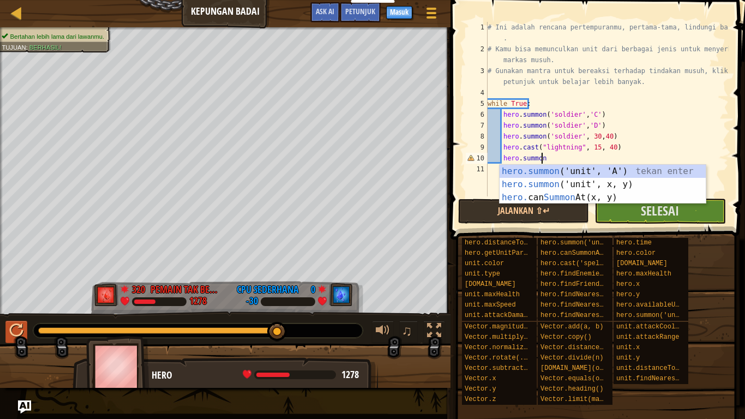
type textarea "hero.summon"
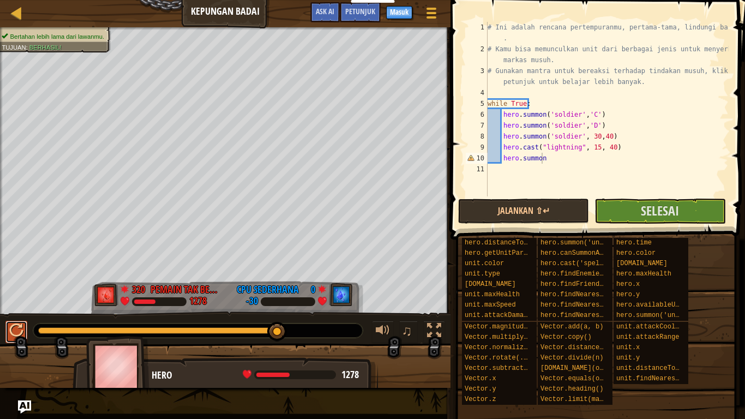
click at [14, 336] on div at bounding box center [16, 330] width 14 height 14
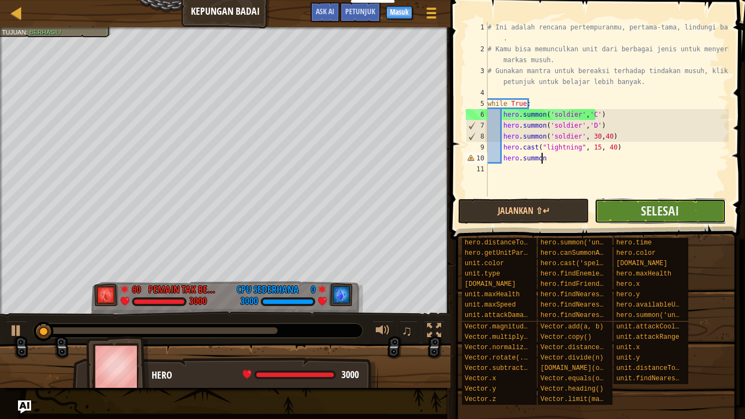
click at [617, 209] on button "Selesai" at bounding box center [659, 210] width 131 height 25
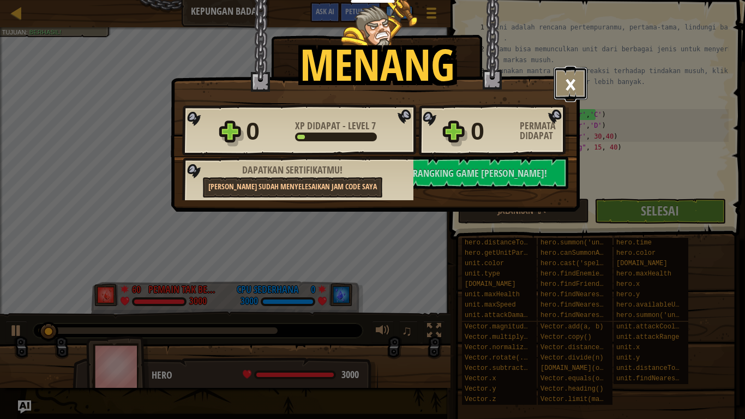
click at [574, 83] on button "×" at bounding box center [570, 83] width 34 height 33
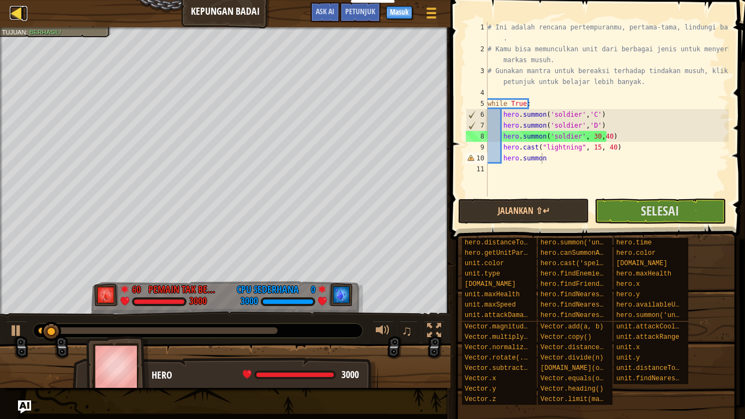
click at [21, 8] on div at bounding box center [17, 13] width 14 height 14
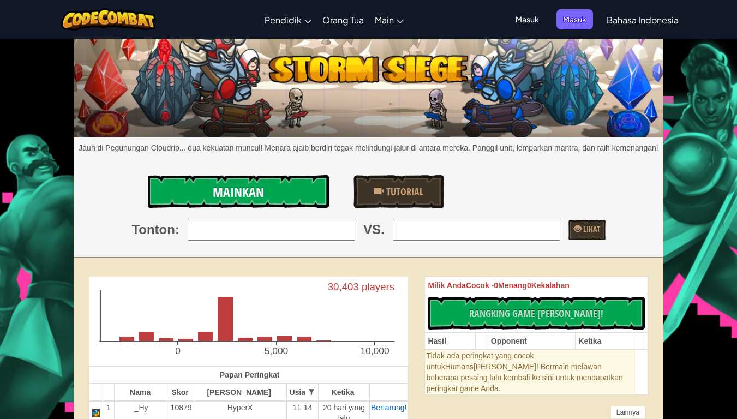
click at [175, 194] on link "Mainkan" at bounding box center [239, 191] width 182 height 33
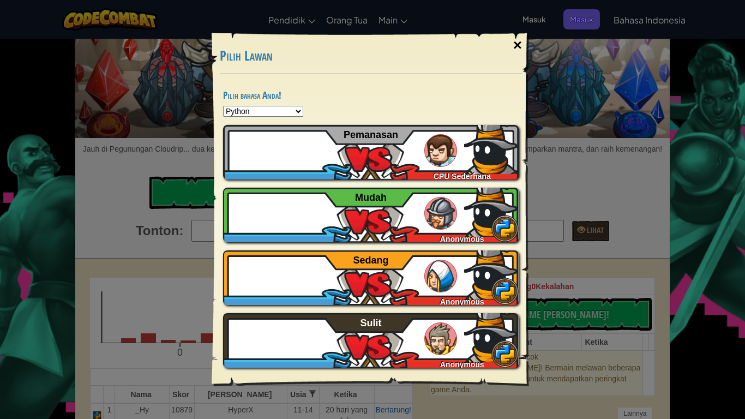
click at [520, 48] on div "×" at bounding box center [517, 45] width 25 height 32
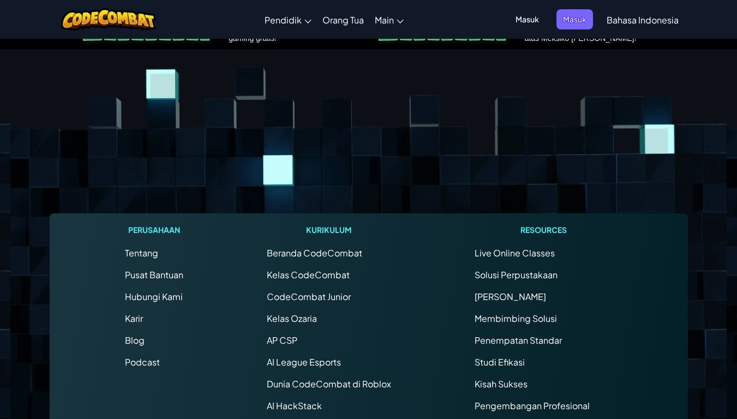
scroll to position [2948, 0]
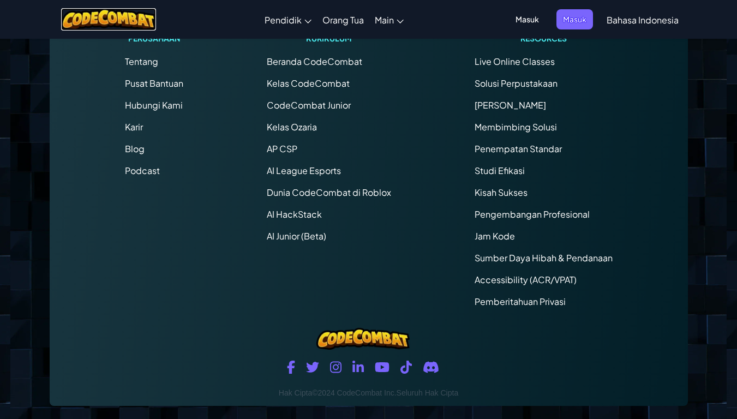
click at [139, 17] on img at bounding box center [108, 19] width 95 height 22
